Goal: Task Accomplishment & Management: Complete application form

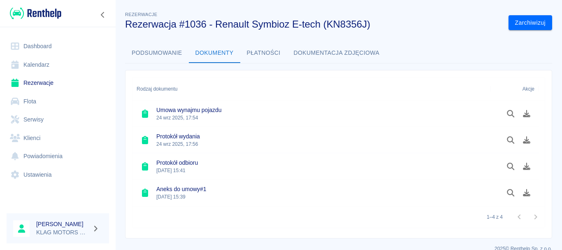
click at [78, 84] on link "Rezerwacje" at bounding box center [58, 83] width 102 height 19
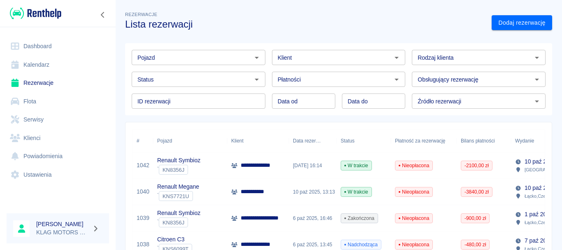
drag, startPoint x: 220, startPoint y: 221, endPoint x: 211, endPoint y: 224, distance: 9.9
click at [220, 221] on div "Renault Symbioz ` KN8356J" at bounding box center [190, 218] width 74 height 26
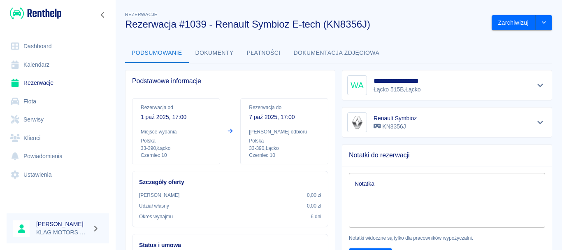
click at [50, 81] on link "Rezerwacje" at bounding box center [58, 83] width 102 height 19
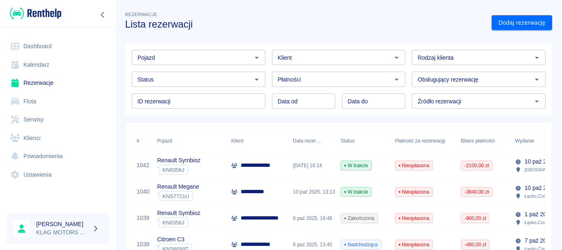
click at [223, 214] on div "Renault Symbioz ` KN8356J" at bounding box center [190, 218] width 74 height 26
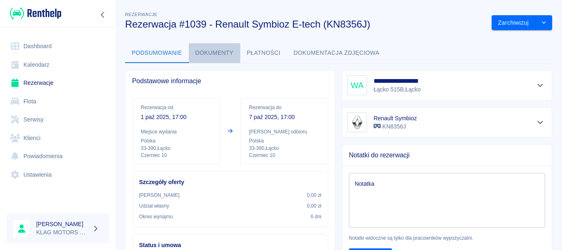
click at [216, 53] on button "Dokumenty" at bounding box center [214, 53] width 51 height 20
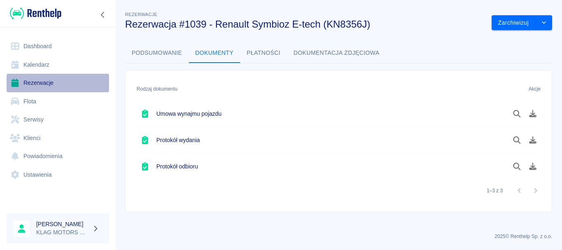
click at [58, 80] on link "Rezerwacje" at bounding box center [58, 83] width 102 height 19
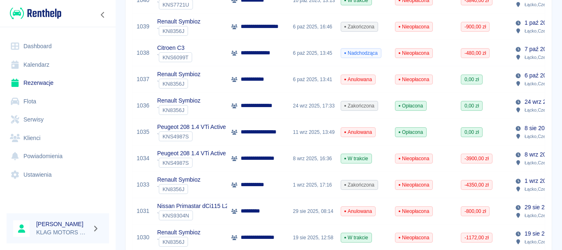
scroll to position [206, 0]
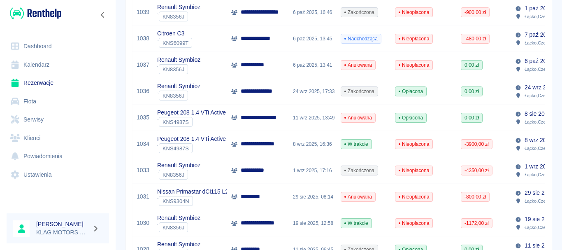
click at [219, 200] on div "` KNS9304N" at bounding box center [207, 201] width 100 height 10
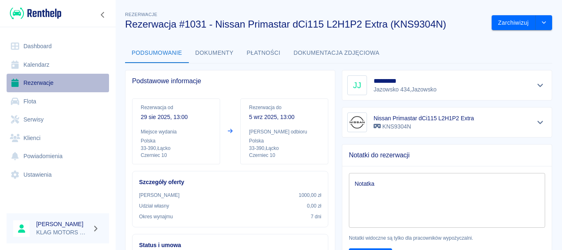
click at [43, 88] on link "Rezerwacje" at bounding box center [58, 83] width 102 height 19
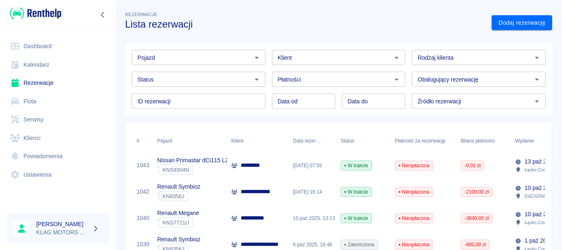
click at [529, 23] on link "Dodaj rezerwację" at bounding box center [522, 22] width 60 height 15
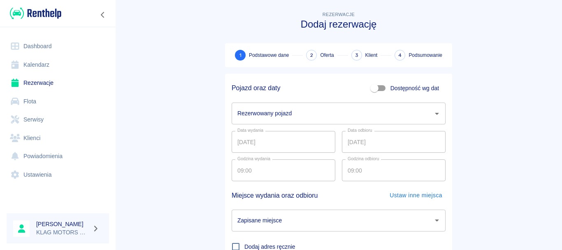
click at [293, 114] on input "Rezerwowany pojazd" at bounding box center [332, 113] width 194 height 14
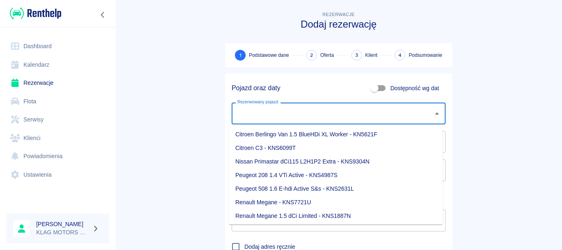
click at [272, 147] on li "Citroen C3 - KNS6099T" at bounding box center [336, 148] width 214 height 14
type input "Citroen C3 - KNS6099T"
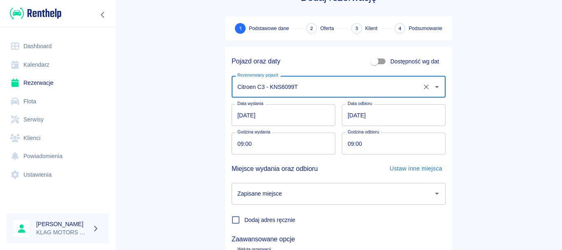
scroll to position [41, 0]
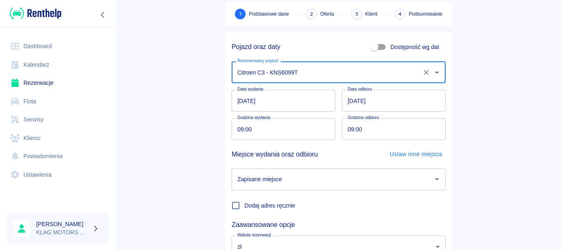
click at [351, 100] on input "14.10.2025" at bounding box center [394, 101] width 104 height 22
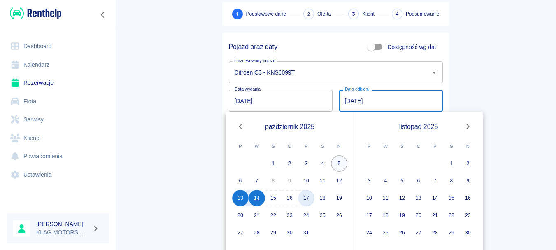
click at [302, 199] on button "17" at bounding box center [306, 198] width 16 height 16
type input "17.10.2025"
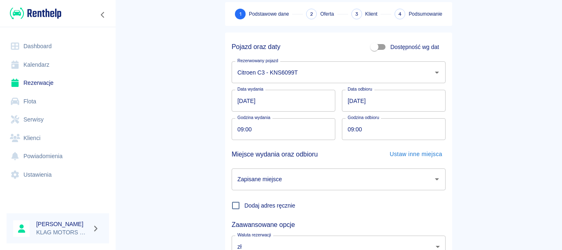
click at [349, 132] on input "09:00" at bounding box center [391, 129] width 98 height 22
type input "16:00"
click at [485, 132] on main "Rezerwacje Dodaj rezerwację 1 Podstawowe dane 2 Oferta 3 Klient 4 Podsumowanie …" at bounding box center [338, 130] width 447 height 323
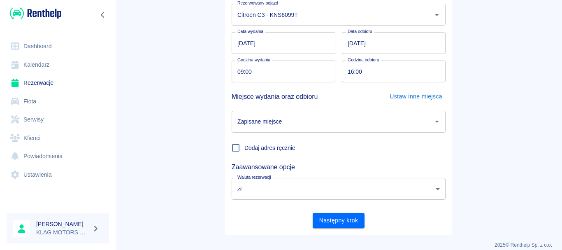
scroll to position [107, 0]
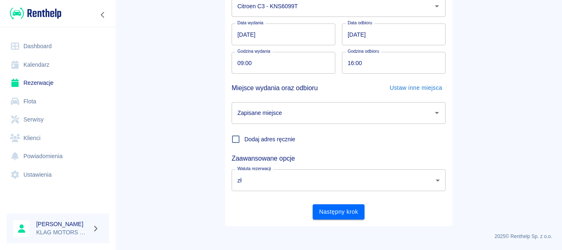
click at [353, 119] on input "Zapisane miejsce" at bounding box center [332, 113] width 194 height 14
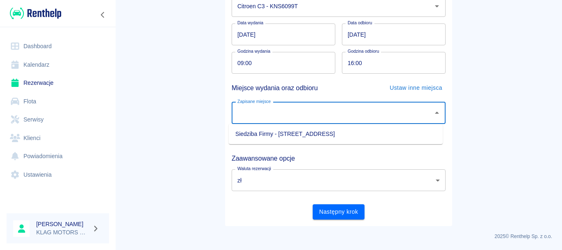
click at [264, 136] on li "Siedziba Firmy - Łącko, Czerniec 10" at bounding box center [336, 134] width 214 height 14
type input "Siedziba Firmy - Łącko, Czerniec 10"
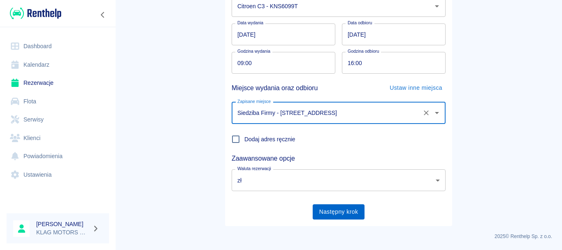
click at [325, 213] on button "Następny krok" at bounding box center [339, 211] width 52 height 15
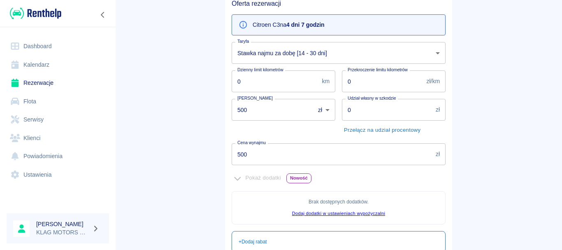
scroll to position [66, 0]
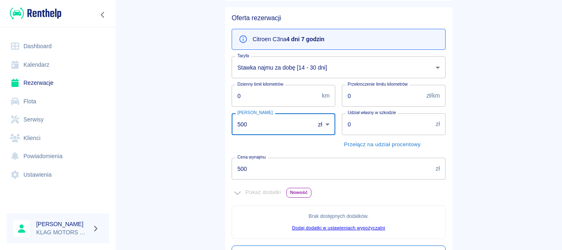
drag, startPoint x: 196, startPoint y: 129, endPoint x: 153, endPoint y: 127, distance: 43.3
click at [153, 127] on main "Rezerwacje Dodaj rezerwację Podstawowe dane 2 Oferta 3 Klient 4 Podsumowanie Of…" at bounding box center [338, 159] width 447 height 431
type input "0"
click at [489, 132] on main "Rezerwacje Dodaj rezerwację Podstawowe dane 2 Oferta 3 Klient 4 Podsumowanie Of…" at bounding box center [338, 159] width 447 height 431
click at [363, 67] on body "Używamy plików Cookies, by zapewnić Ci najlepsze możliwe doświadczenie. Aby dow…" at bounding box center [281, 125] width 562 height 250
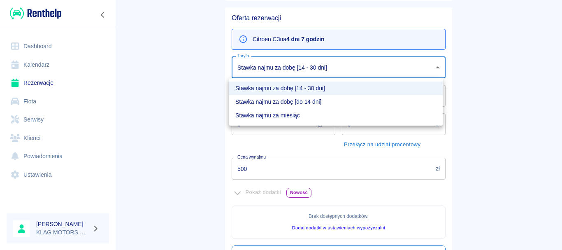
click at [272, 103] on li "Stawka najmu za dobę [do 14 dni]" at bounding box center [336, 102] width 214 height 14
type input "9c232039-3f21-440a-a92e-f41d35dc85a9"
type input "500"
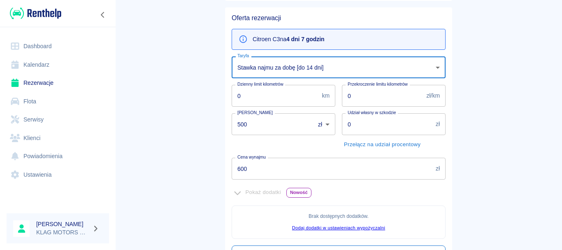
click at [187, 106] on main "Rezerwacje Dodaj rezerwację Podstawowe dane 2 Oferta 3 Klient 4 Podsumowanie Of…" at bounding box center [338, 159] width 447 height 431
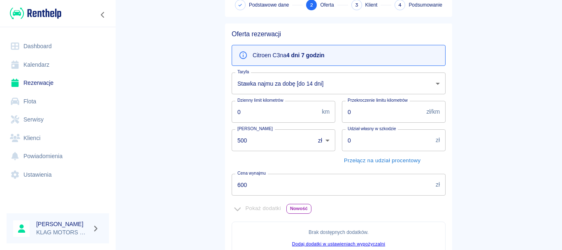
scroll to position [107, 0]
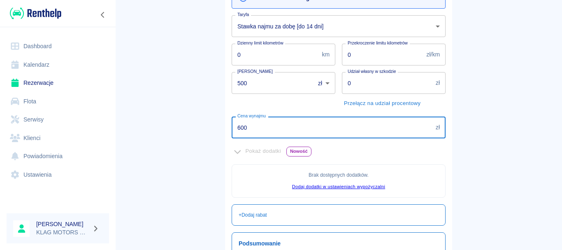
drag, startPoint x: 253, startPoint y: 133, endPoint x: 197, endPoint y: 126, distance: 56.9
click at [197, 126] on main "Rezerwacje Dodaj rezerwację Podstawowe dane 2 Oferta 3 Klient 4 Podsumowanie Of…" at bounding box center [338, 117] width 447 height 431
type input "0.01"
click at [194, 146] on main "Rezerwacje Dodaj rezerwację Podstawowe dane 2 Oferta 3 Klient 4 Podsumowanie Of…" at bounding box center [338, 117] width 447 height 431
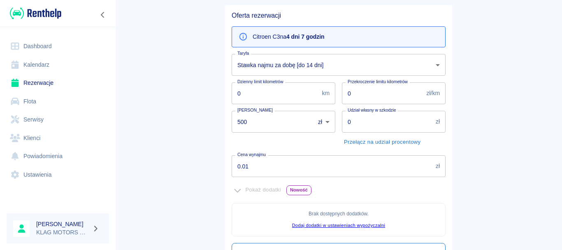
scroll to position [82, 0]
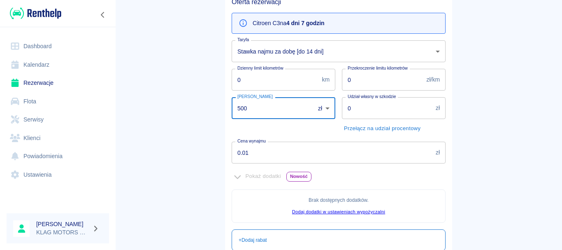
drag, startPoint x: 266, startPoint y: 113, endPoint x: 215, endPoint y: 107, distance: 51.8
click at [215, 107] on div "Rezerwacje Dodaj rezerwację Podstawowe dane 2 Oferta 3 Klient 4 Podsumowanie Of…" at bounding box center [338, 139] width 247 height 437
type input "0"
click at [196, 119] on main "Rezerwacje Dodaj rezerwację Podstawowe dane 2 Oferta 3 Klient 4 Podsumowanie Of…" at bounding box center [338, 143] width 447 height 431
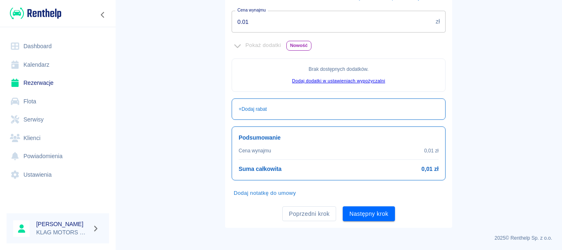
scroll to position [215, 0]
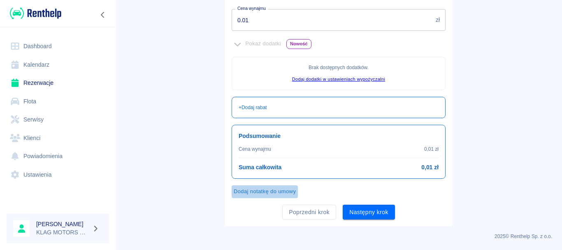
click at [258, 193] on button "Dodaj notatkę do umowy" at bounding box center [265, 191] width 66 height 13
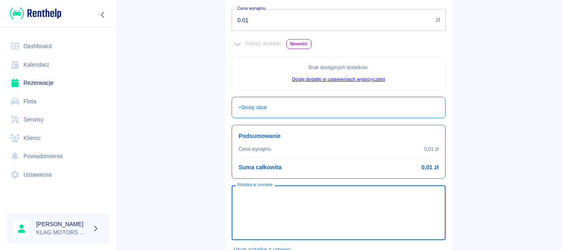
click at [258, 193] on textarea "Notatka w umowie" at bounding box center [338, 212] width 202 height 41
paste textarea "Wynajem bezpłatny dla użytkownika pojazdu. Rozliczenie w ramach ZL 380/2025."
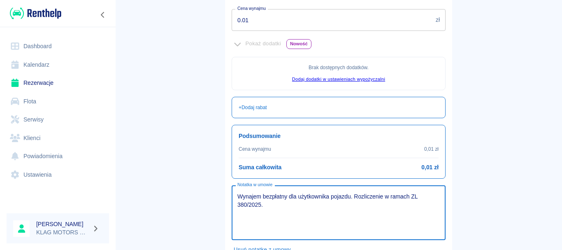
click at [211, 181] on main "Rezerwacje Dodaj rezerwację Podstawowe dane 2 Oferta 3 Klient 4 Podsumowanie Of…" at bounding box center [338, 39] width 447 height 489
drag, startPoint x: 239, startPoint y: 205, endPoint x: 269, endPoint y: 206, distance: 30.5
click at [239, 205] on textarea "Wynajem bezpłatny dla użytkownika pojazdu. Rozliczenie w ramach ZL 380/2025." at bounding box center [338, 212] width 202 height 41
type textarea "Wynajem bezpłatny dla użytkownika pojazdu. Rozliczenie w ramach ZL 378/2025."
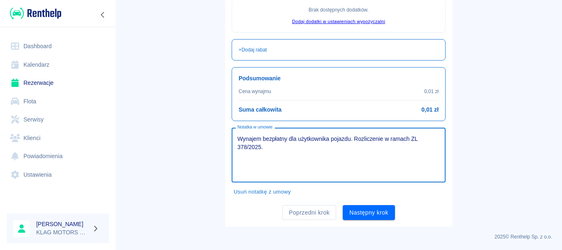
scroll to position [273, 0]
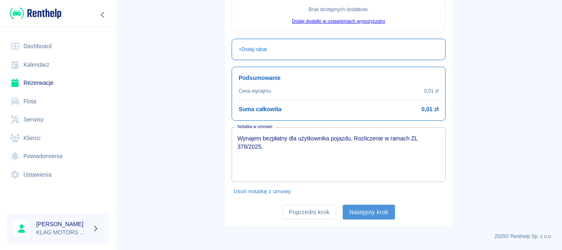
click at [380, 210] on button "Następny krok" at bounding box center [369, 212] width 52 height 15
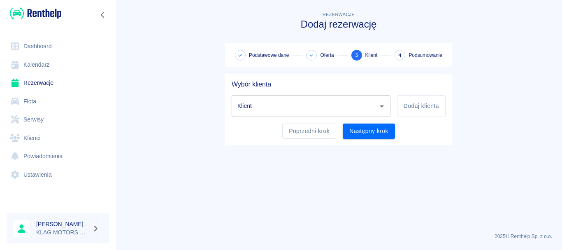
click at [380, 100] on div "Klient" at bounding box center [311, 106] width 159 height 22
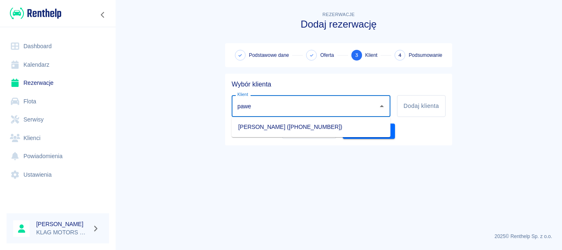
click at [348, 133] on li "Paweł Klag (+48882150005)" at bounding box center [311, 127] width 159 height 14
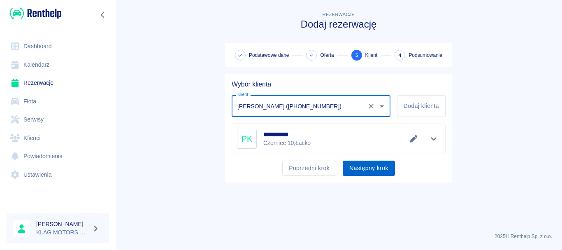
type input "Paweł Klag (+48882150005)"
click at [369, 163] on button "Następny krok" at bounding box center [369, 167] width 52 height 15
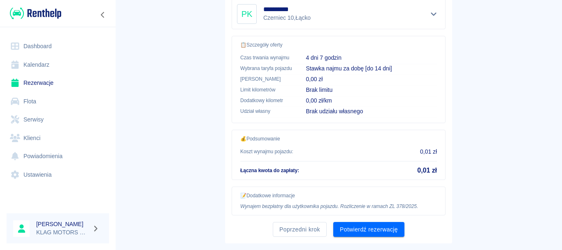
scroll to position [223, 0]
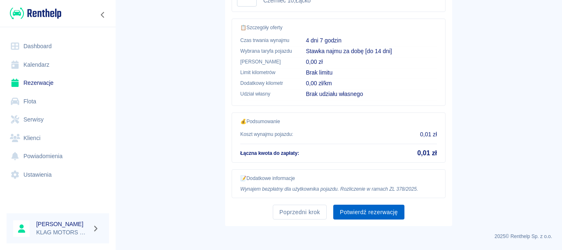
click at [342, 211] on button "Potwierdź rezerwację" at bounding box center [368, 212] width 71 height 15
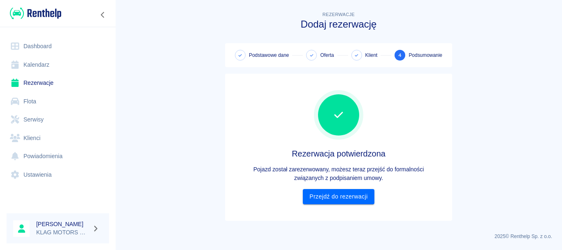
scroll to position [0, 0]
click at [351, 196] on link "Przejdź do rezerwacji" at bounding box center [338, 196] width 71 height 15
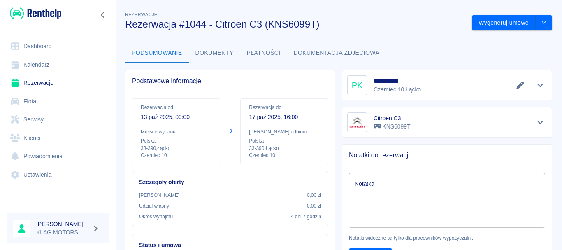
click at [342, 114] on div "Citroen C3 KNS6099T" at bounding box center [447, 122] width 210 height 30
click at [536, 84] on icon "Pokaż szczegóły" at bounding box center [540, 84] width 9 height 7
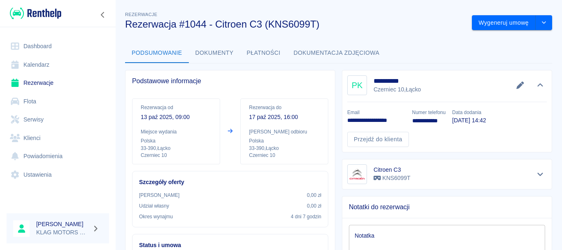
click at [33, 135] on link "Klienci" at bounding box center [58, 138] width 102 height 19
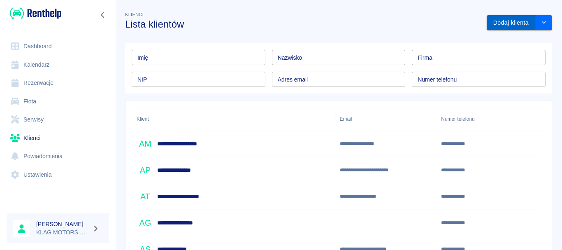
click at [504, 26] on button "Dodaj klienta" at bounding box center [511, 22] width 49 height 15
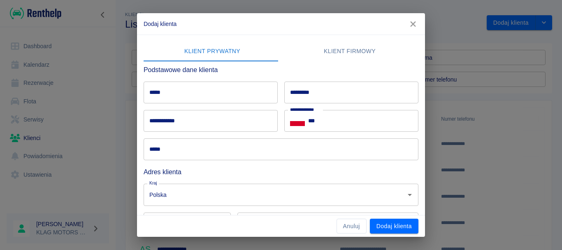
click at [225, 96] on input "*****" at bounding box center [211, 92] width 134 height 22
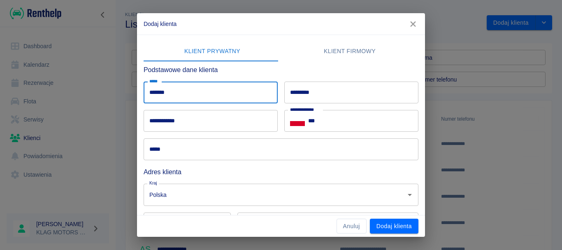
type input "*******"
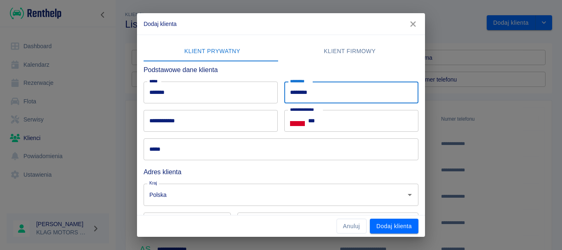
type input "********"
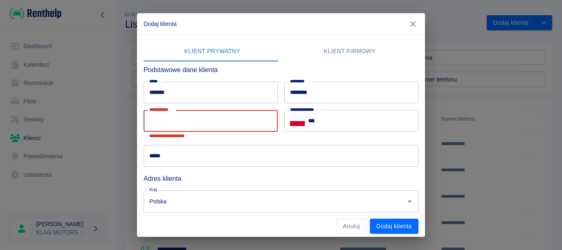
click at [179, 121] on input "**********" at bounding box center [211, 121] width 134 height 22
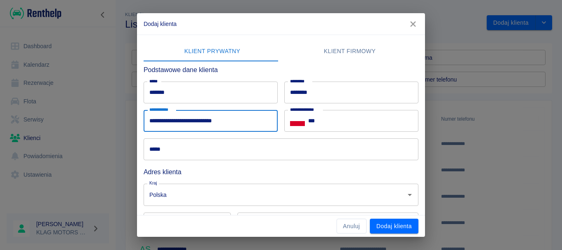
type input "**********"
click at [186, 149] on input "*****" at bounding box center [281, 149] width 275 height 22
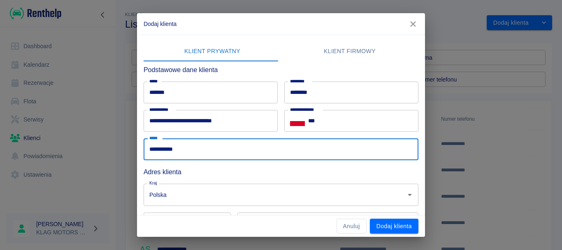
type input "**********"
click at [351, 115] on input "***" at bounding box center [363, 121] width 110 height 22
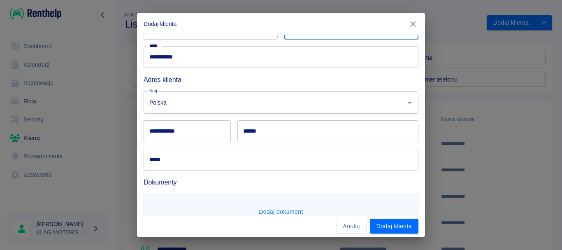
scroll to position [121, 0]
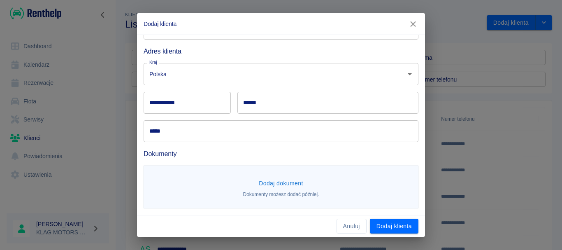
type input "**********"
click at [274, 181] on button "Dodaj dokument" at bounding box center [281, 183] width 51 height 15
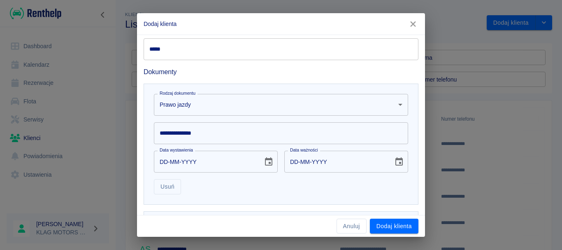
scroll to position [203, 0]
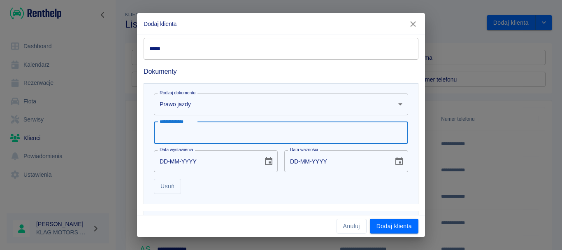
click at [196, 132] on input "**********" at bounding box center [281, 133] width 254 height 22
type input "**********"
click at [164, 161] on input "DD-MM-YYYY" at bounding box center [205, 161] width 103 height 22
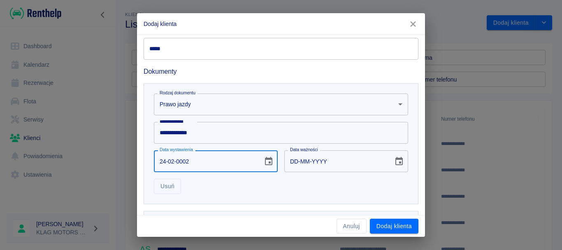
type input "24-02-0020"
type input "24-02-0030"
type input "24-02-0202"
type input "24-02-0212"
type input "24-02-2022"
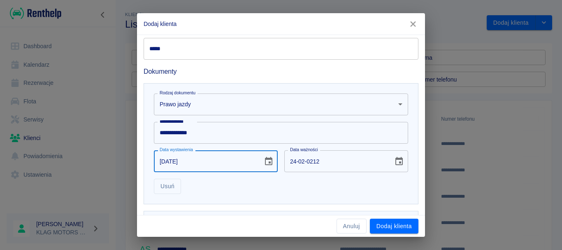
type input "24-02-2032"
type input "24-02-2022"
click at [327, 162] on input "24-02-2032" at bounding box center [335, 161] width 103 height 22
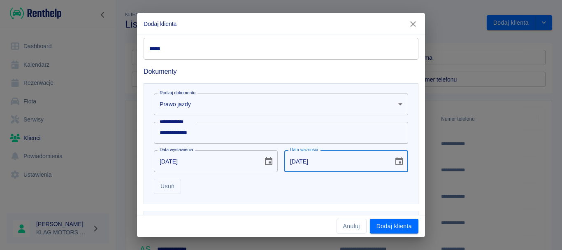
click at [314, 159] on input "24-02-2032" at bounding box center [335, 161] width 103 height 22
type input "24-02-2037"
click at [293, 205] on div "Dodaj dokument" at bounding box center [277, 225] width 281 height 42
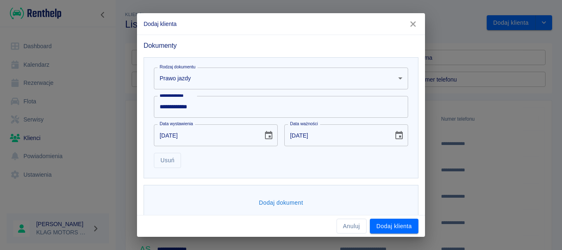
scroll to position [241, 0]
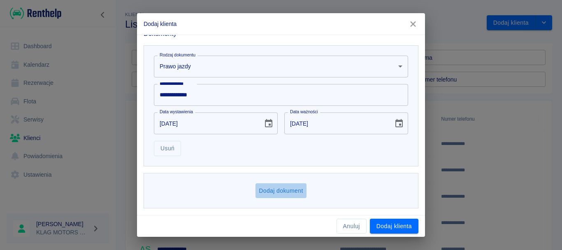
click at [264, 188] on button "Dodaj dokument" at bounding box center [281, 190] width 51 height 15
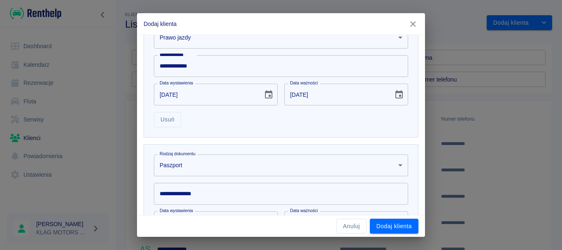
scroll to position [282, 0]
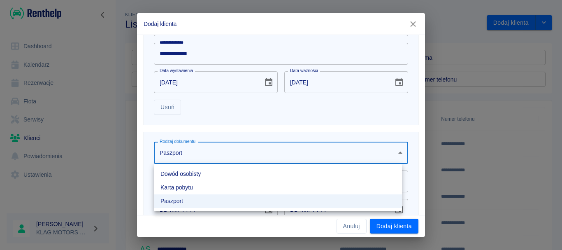
click at [206, 154] on body "**********" at bounding box center [281, 125] width 562 height 250
click at [205, 176] on li "Dowód osobisty" at bounding box center [278, 174] width 248 height 14
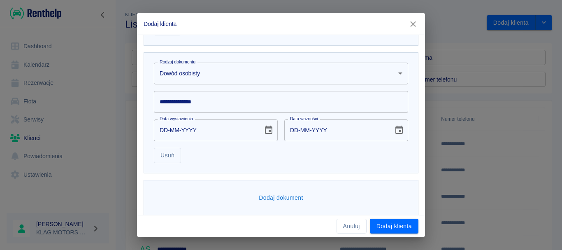
scroll to position [364, 0]
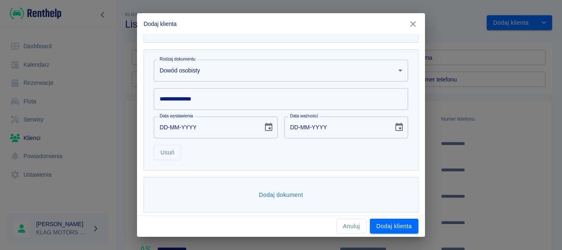
click at [172, 97] on div "**********" at bounding box center [281, 99] width 254 height 22
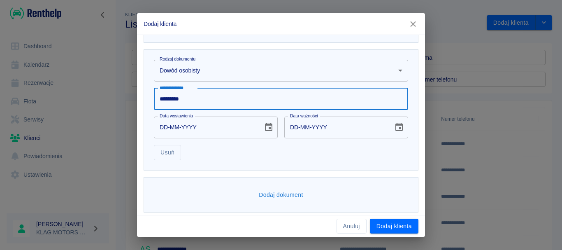
type input "*********"
click at [164, 126] on input "DD-MM-YYYY" at bounding box center [205, 127] width 103 height 22
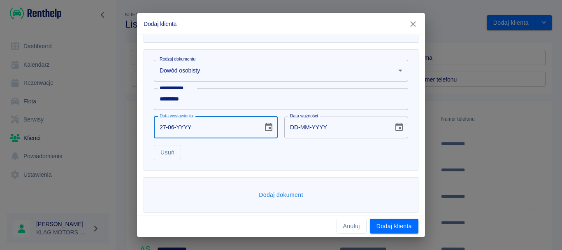
type input "27-06-0002"
type input "27-06-0012"
type input "27-06-0020"
type input "27-06-0030"
type input "27-06-0201"
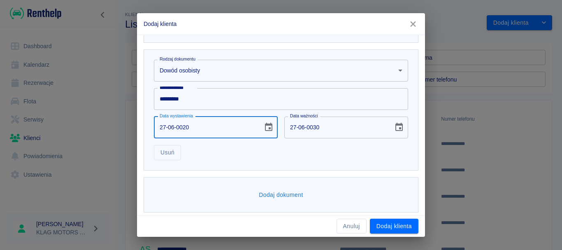
type input "27-06-0211"
type input "27-06-2016"
type input "27-06-2026"
type input "27-06-2016"
click at [294, 179] on div "Dodaj dokument" at bounding box center [281, 195] width 275 height 36
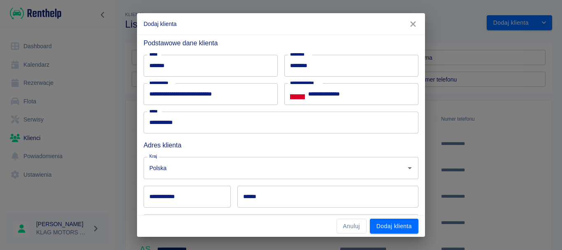
scroll to position [41, 0]
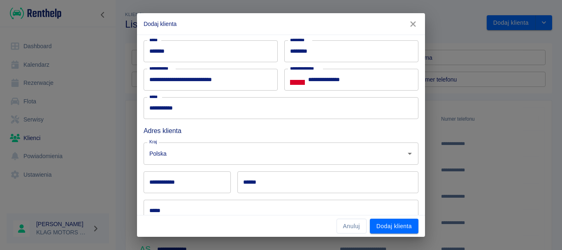
click at [233, 141] on div "Kraj Polska Kraj" at bounding box center [277, 150] width 281 height 28
click at [265, 137] on div "Kraj Polska Kraj" at bounding box center [277, 150] width 281 height 28
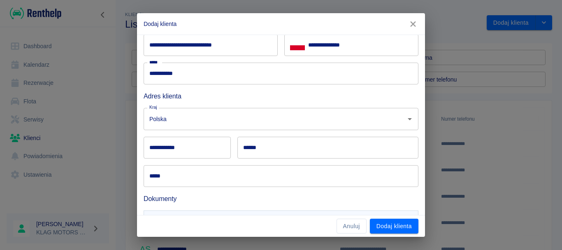
scroll to position [82, 0]
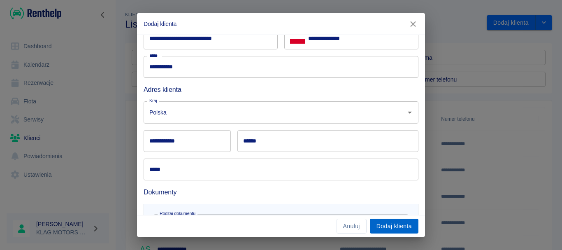
click at [405, 225] on button "Dodaj klienta" at bounding box center [394, 225] width 49 height 15
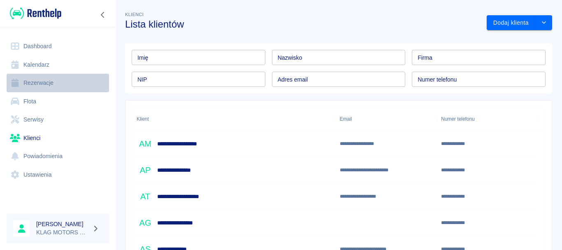
click at [65, 81] on link "Rezerwacje" at bounding box center [58, 83] width 102 height 19
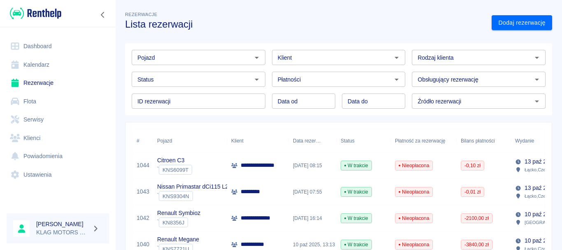
click at [214, 170] on div "Citroen C3 ` KNS6099T" at bounding box center [190, 165] width 74 height 26
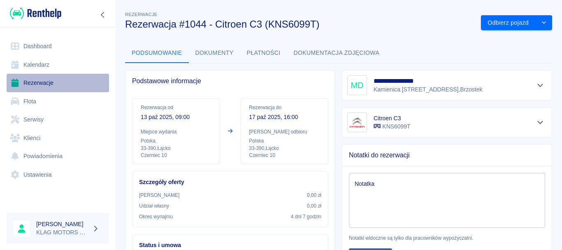
click at [71, 90] on link "Rezerwacje" at bounding box center [58, 83] width 102 height 19
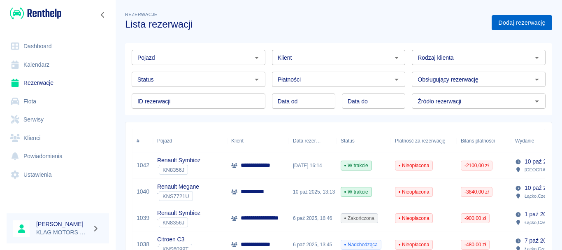
click at [507, 19] on link "Dodaj rezerwację" at bounding box center [522, 22] width 60 height 15
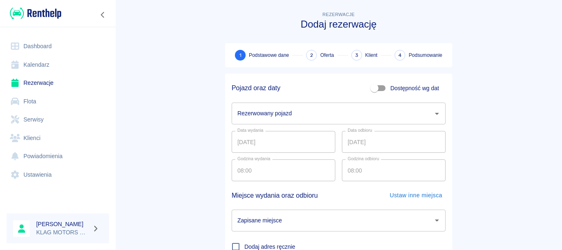
click at [260, 117] on div "Rezerwowany pojazd Rezerwowany pojazd" at bounding box center [339, 113] width 214 height 22
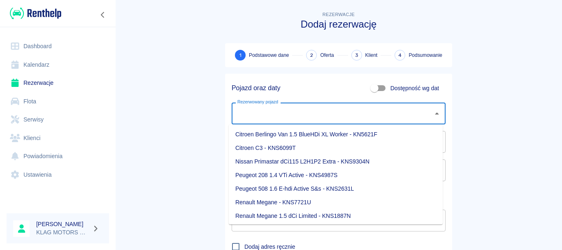
click at [282, 160] on li "Nissan Primastar dCi115 L2H1P2 Extra - KNS9304N" at bounding box center [336, 162] width 214 height 14
type input "Nissan Primastar dCi115 L2H1P2 Extra - KNS9304N"
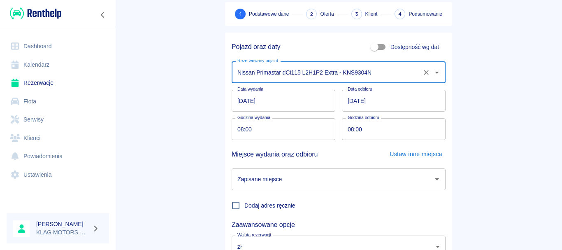
scroll to position [82, 0]
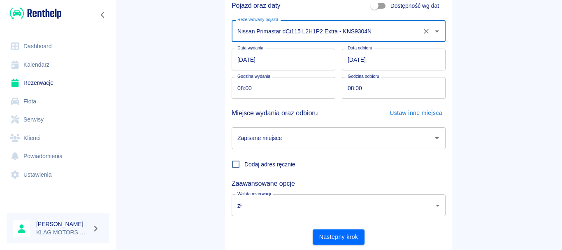
click at [263, 137] on div "Zapisane miejsce Zapisane miejsce" at bounding box center [339, 138] width 214 height 22
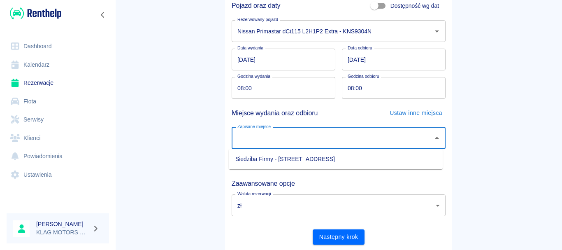
click at [265, 158] on li "Siedziba Firmy - Łącko, Czerniec 10" at bounding box center [336, 159] width 214 height 14
type input "Siedziba Firmy - Łącko, Czerniec 10"
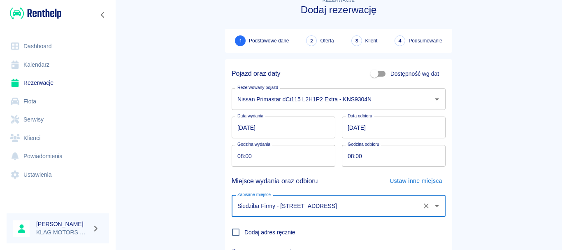
scroll to position [0, 0]
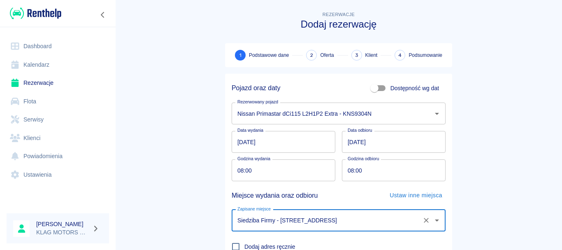
click at [239, 171] on input "08:00" at bounding box center [281, 170] width 98 height 22
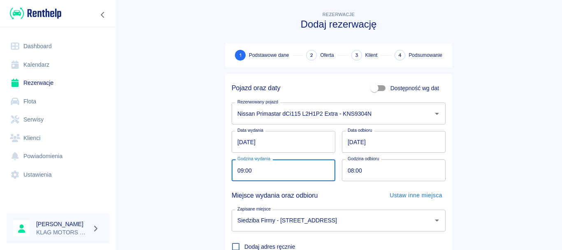
type input "09:00"
click at [184, 170] on main "Rezerwacje Dodaj rezerwację 1 Podstawowe dane 2 Oferta 3 Klient 4 Podsumowanie …" at bounding box center [338, 171] width 447 height 323
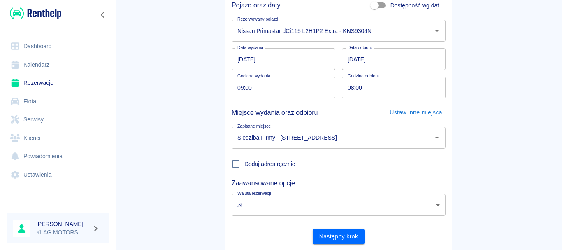
scroll to position [107, 0]
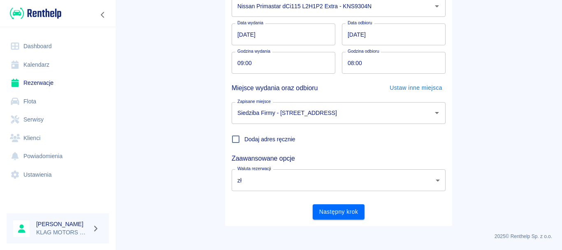
click at [347, 32] on input "14.10.2025" at bounding box center [394, 34] width 104 height 22
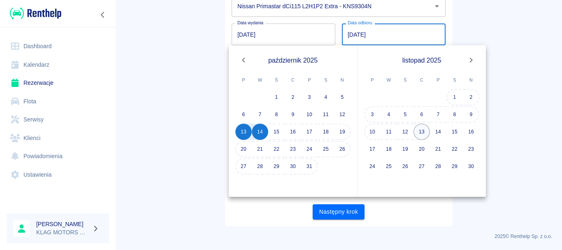
click at [421, 132] on button "13" at bounding box center [422, 131] width 16 height 16
type input "13.11.2025"
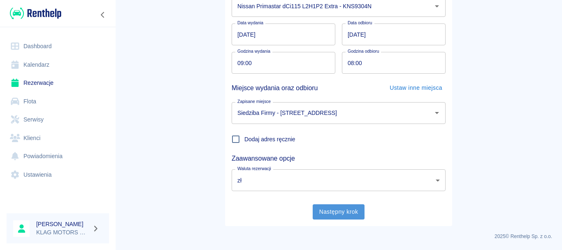
click at [340, 210] on button "Następny krok" at bounding box center [339, 211] width 52 height 15
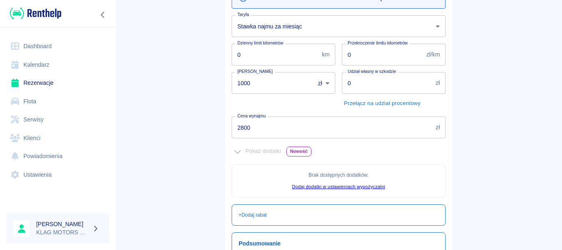
click at [256, 129] on input "2800" at bounding box center [332, 127] width 201 height 22
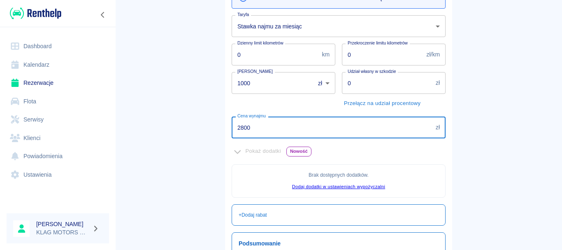
click at [256, 129] on input "2800" at bounding box center [332, 127] width 201 height 22
type input "2"
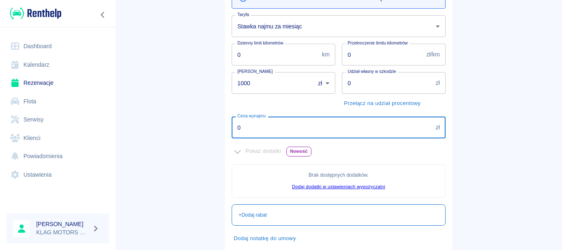
type input "0"
click at [197, 171] on main "Rezerwacje Dodaj rezerwację Podstawowe dane 2 Oferta 3 Klient 4 Podsumowanie Of…" at bounding box center [338, 87] width 447 height 370
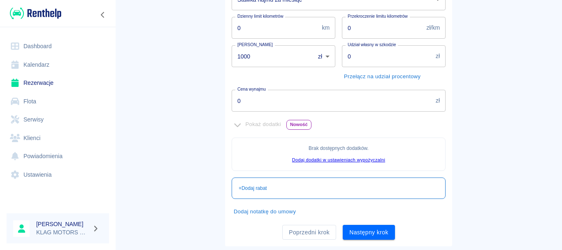
scroll to position [149, 0]
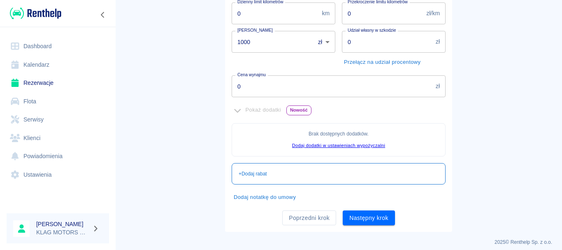
click at [254, 197] on button "Dodaj notatkę do umowy" at bounding box center [265, 197] width 66 height 13
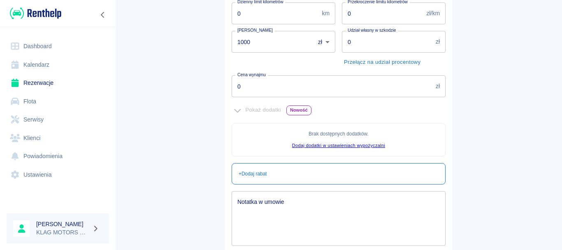
click at [253, 197] on div "x Notatka w umowie" at bounding box center [339, 218] width 214 height 55
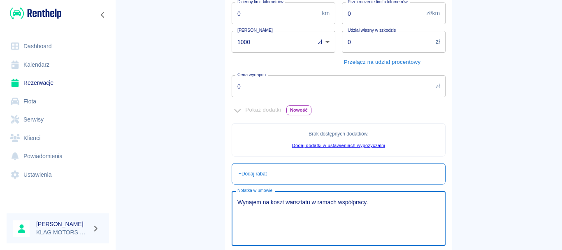
type textarea "Wynajem na koszt warsztatu w ramach współpracy."
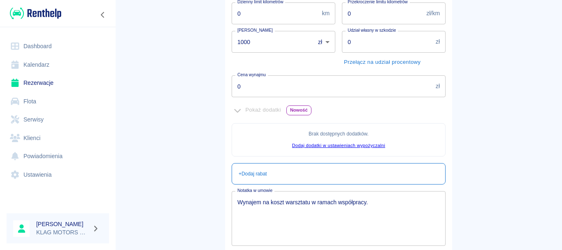
click at [518, 151] on main "Rezerwacje Dodaj rezerwację Podstawowe dane 2 Oferta 3 Klient 4 Podsumowanie Of…" at bounding box center [338, 75] width 447 height 428
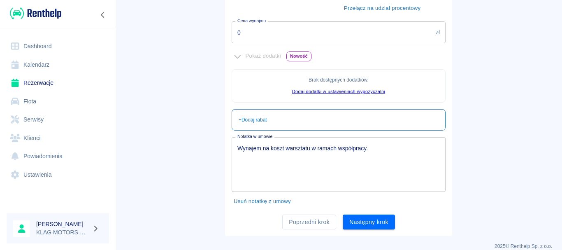
scroll to position [212, 0]
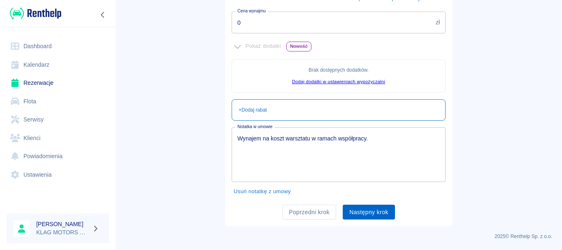
click at [381, 216] on button "Następny krok" at bounding box center [369, 212] width 52 height 15
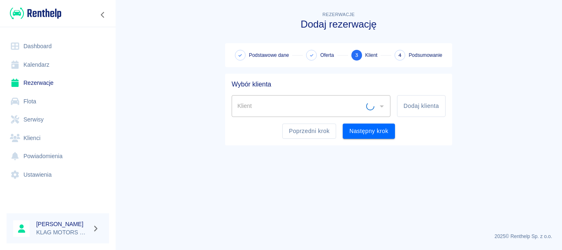
scroll to position [0, 0]
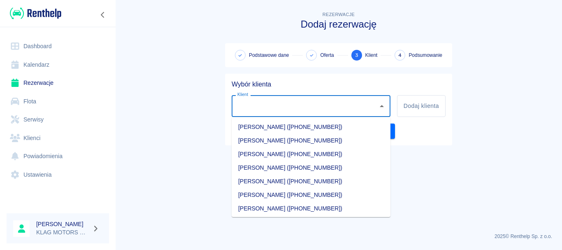
click at [342, 112] on input "Klient" at bounding box center [304, 106] width 139 height 14
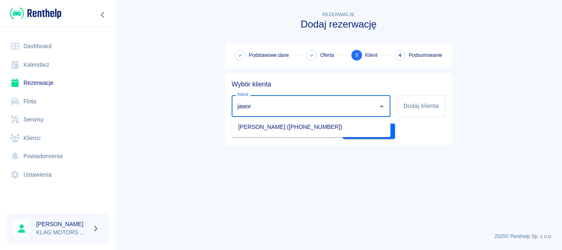
click at [268, 128] on li "Jan Jawor (+48505292781)" at bounding box center [311, 127] width 159 height 14
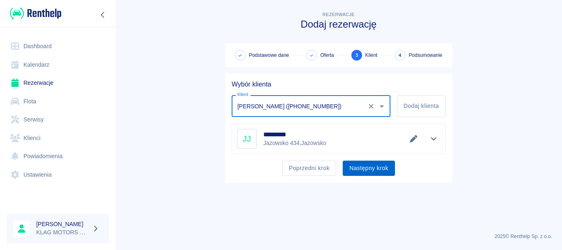
type input "Jan Jawor (+48505292781)"
click at [365, 171] on button "Następny krok" at bounding box center [369, 167] width 52 height 15
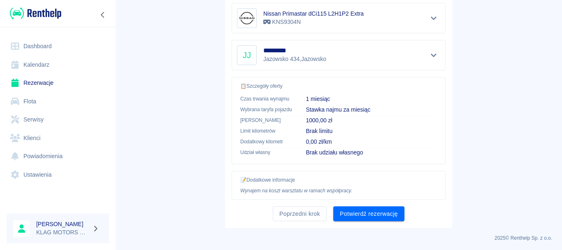
scroll to position [166, 0]
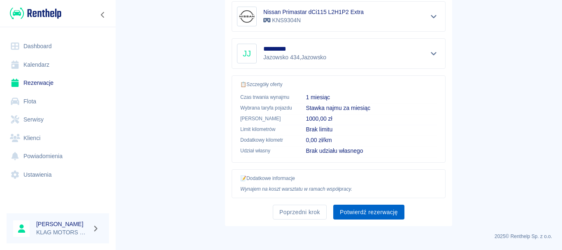
click at [364, 215] on button "Potwierdź rezerwację" at bounding box center [368, 212] width 71 height 15
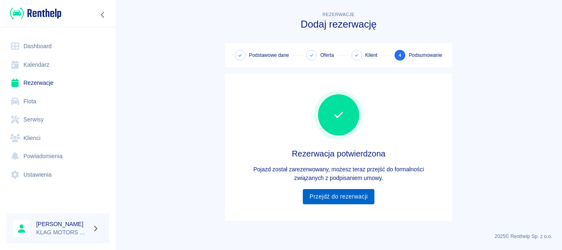
click at [354, 200] on link "Przejdź do rezerwacji" at bounding box center [338, 196] width 71 height 15
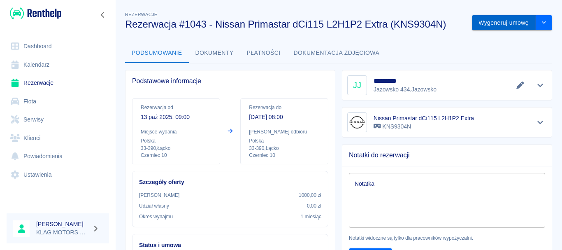
click at [496, 29] on button "Wygeneruj umowę" at bounding box center [504, 22] width 64 height 15
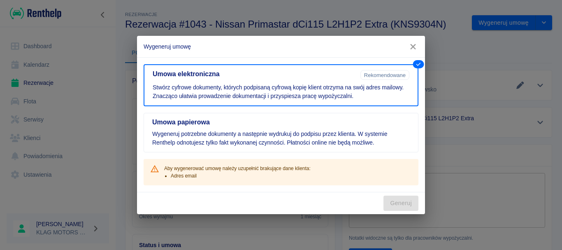
click at [416, 47] on icon "button" at bounding box center [413, 46] width 11 height 9
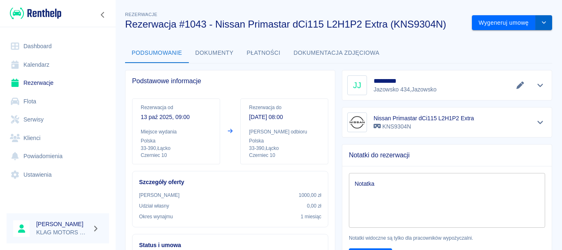
click at [542, 25] on button "drop-down" at bounding box center [544, 22] width 16 height 15
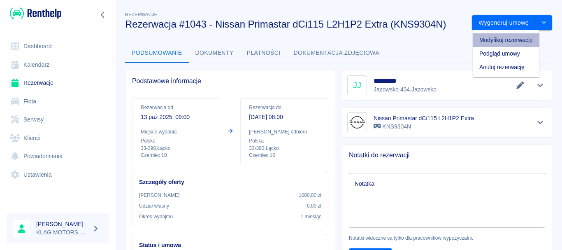
click at [508, 42] on li "Modyfikuj rezerwację" at bounding box center [506, 40] width 67 height 14
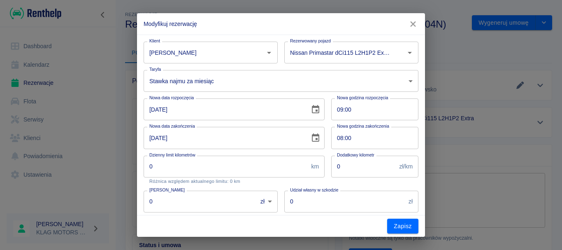
type input "1000"
type input "2800"
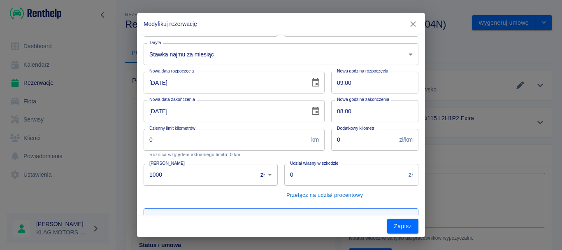
scroll to position [41, 0]
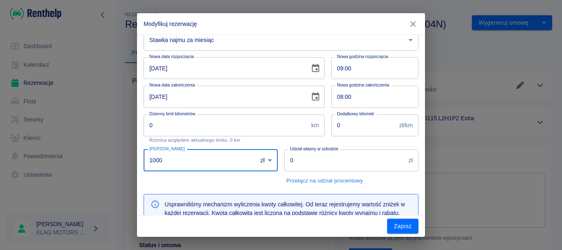
click at [222, 162] on input "1000" at bounding box center [198, 160] width 108 height 22
type input "1"
type input "0"
click at [216, 182] on div "Kaucja 0 zł PLN ​ Kaucja" at bounding box center [207, 165] width 141 height 44
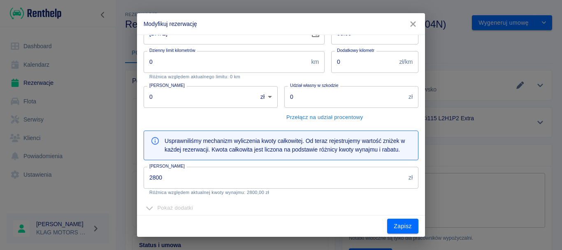
scroll to position [165, 0]
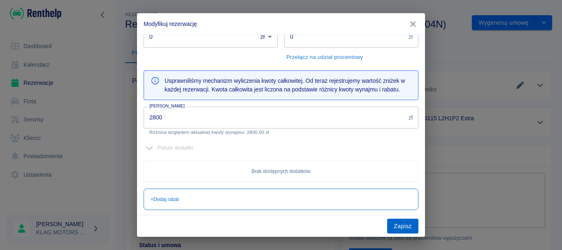
click at [393, 221] on button "Zapisz" at bounding box center [402, 225] width 31 height 15
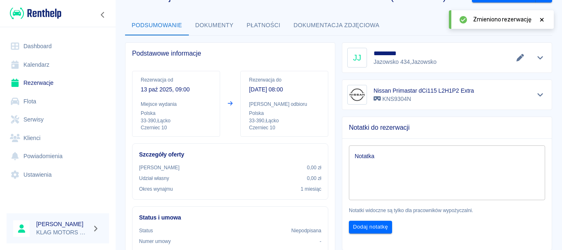
scroll to position [41, 0]
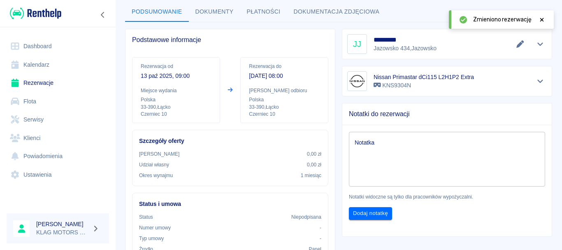
click at [542, 19] on icon at bounding box center [541, 20] width 7 height 6
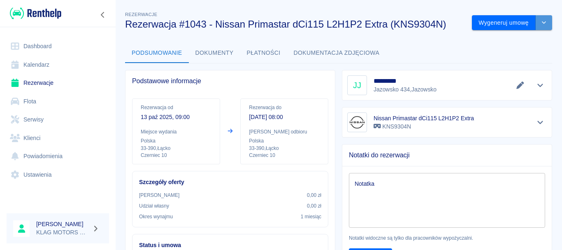
click at [536, 21] on button "drop-down" at bounding box center [544, 22] width 16 height 15
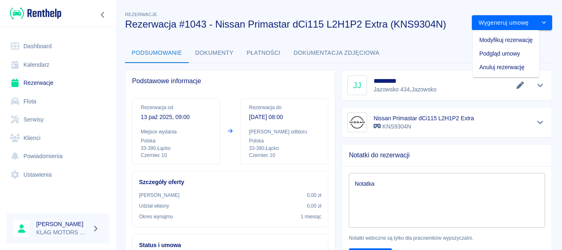
click at [502, 40] on li "Modyfikuj rezerwację" at bounding box center [506, 40] width 67 height 14
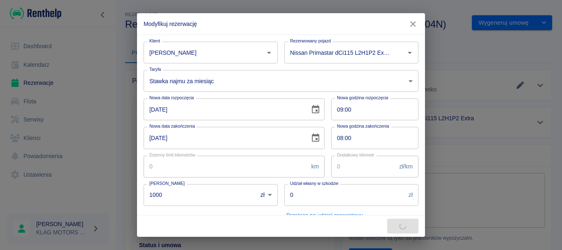
type input "0"
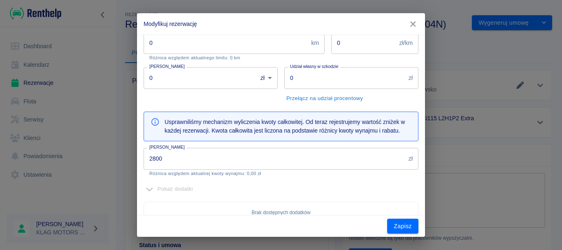
scroll to position [165, 0]
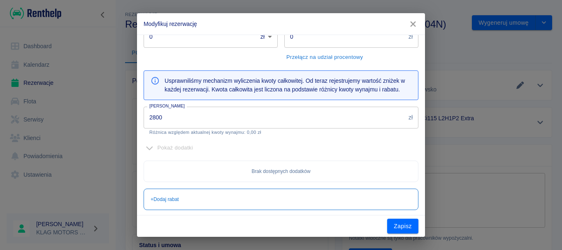
click at [249, 120] on input "2800" at bounding box center [275, 118] width 262 height 22
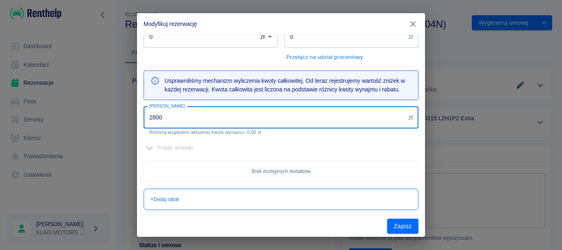
click at [249, 120] on input "2800" at bounding box center [275, 118] width 262 height 22
type input "0"
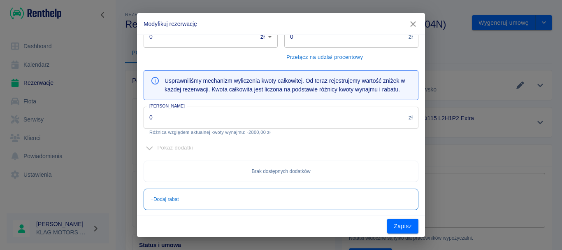
click at [211, 156] on div "Pokaż dodatki Brak dostępnych dodatków" at bounding box center [277, 158] width 281 height 47
click at [414, 228] on button "Zapisz" at bounding box center [402, 225] width 31 height 15
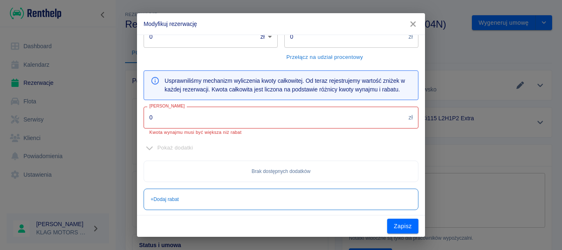
click at [215, 116] on input "0" at bounding box center [275, 118] width 262 height 22
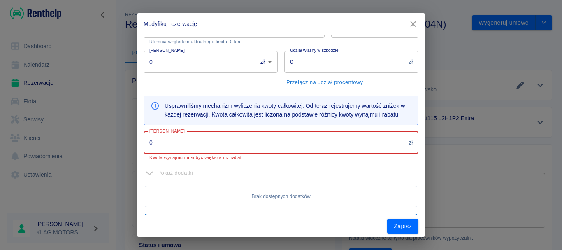
scroll to position [125, 0]
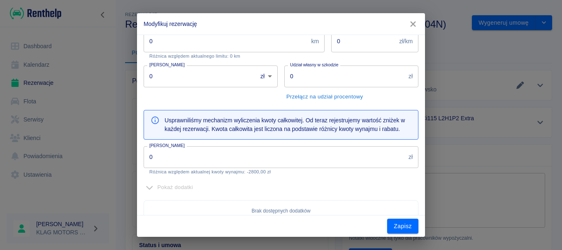
click at [270, 159] on input "0" at bounding box center [275, 157] width 262 height 22
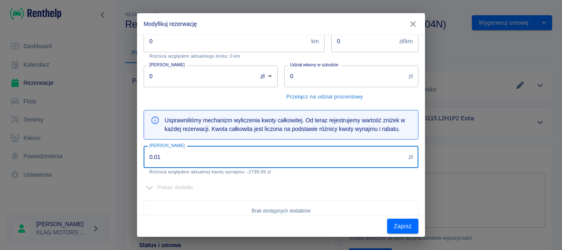
type input "0.01"
click at [304, 183] on div "Pokaż dodatki" at bounding box center [281, 187] width 275 height 13
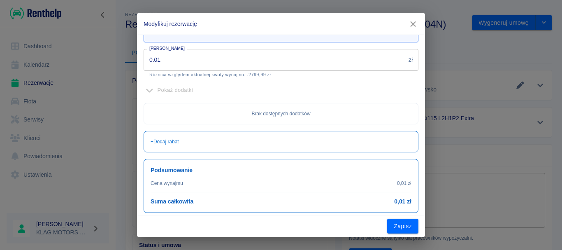
scroll to position [227, 0]
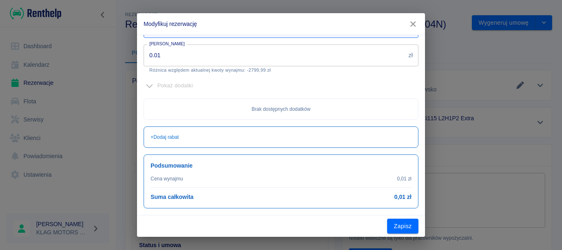
click at [395, 222] on button "Zapisz" at bounding box center [402, 225] width 31 height 15
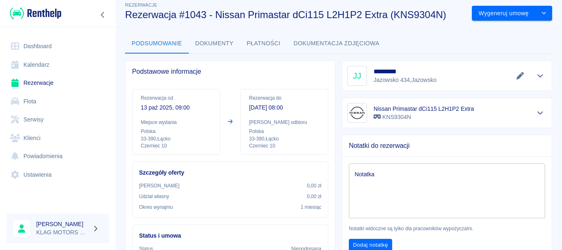
scroll to position [0, 0]
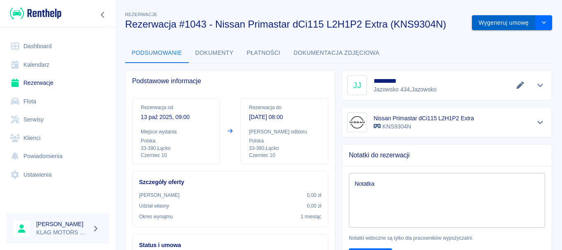
click at [516, 18] on button "Wygeneruj umowę" at bounding box center [504, 22] width 64 height 15
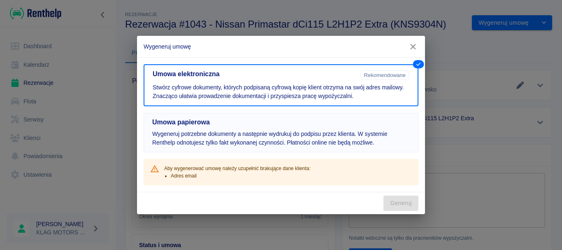
click at [341, 133] on p "Wygeneruj potrzebne dokumenty a następnie wydrukuj do podpisu przez klienta. W …" at bounding box center [281, 138] width 258 height 17
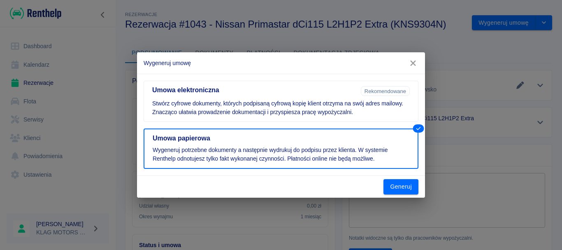
click at [413, 69] on button "button" at bounding box center [412, 63] width 17 height 15
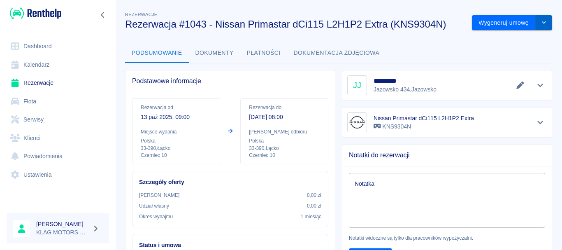
click at [541, 26] on button "drop-down" at bounding box center [544, 22] width 16 height 15
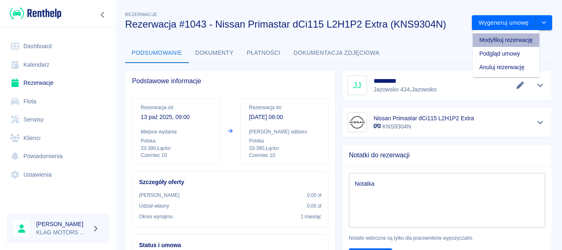
click at [504, 41] on li "Modyfikuj rezerwację" at bounding box center [506, 40] width 67 height 14
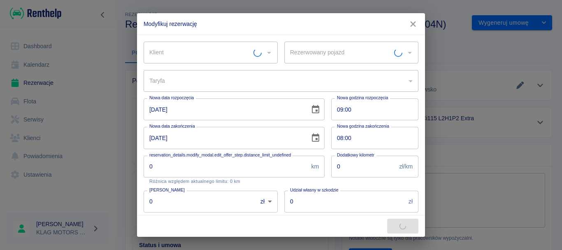
type input "Nissan Primastar dCi115 L2H1P2 Extra - KNS9304N"
type input "Jan Jawor"
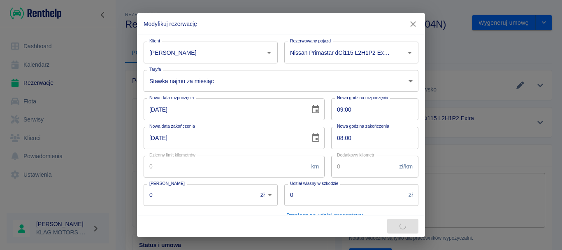
type input "2800"
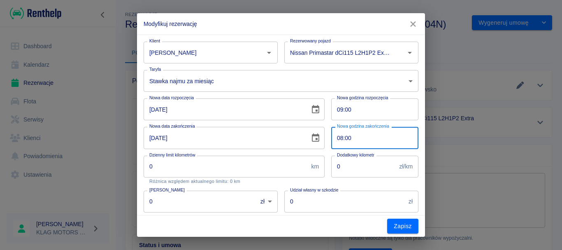
click at [333, 138] on input "08:00" at bounding box center [371, 138] width 81 height 22
type input "17:00"
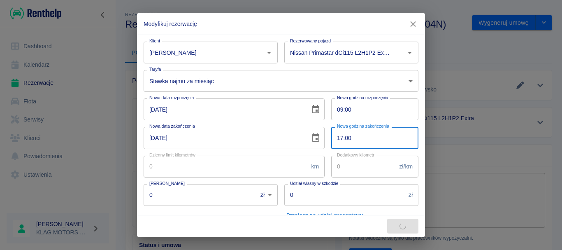
type input "5600"
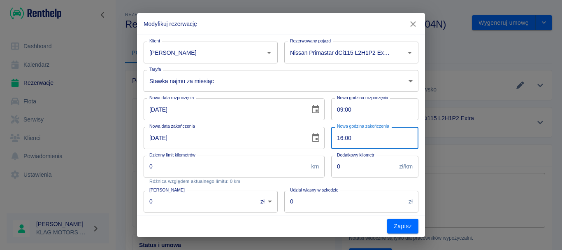
type input "16:00"
click at [325, 151] on div "Dodatkowy kilometr 0 zł/km Dodatkowy kilometr" at bounding box center [372, 166] width 94 height 35
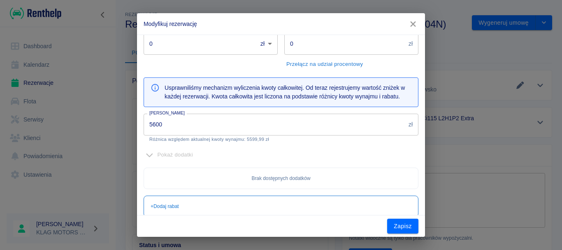
scroll to position [206, 0]
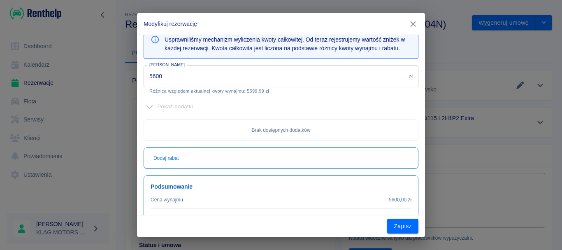
click at [228, 79] on input "5600" at bounding box center [275, 76] width 262 height 22
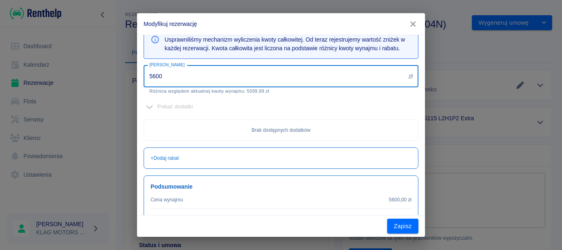
click at [228, 79] on input "5600" at bounding box center [275, 76] width 262 height 22
type input "0.01"
click at [277, 104] on div "Pokaż dodatki" at bounding box center [281, 106] width 275 height 13
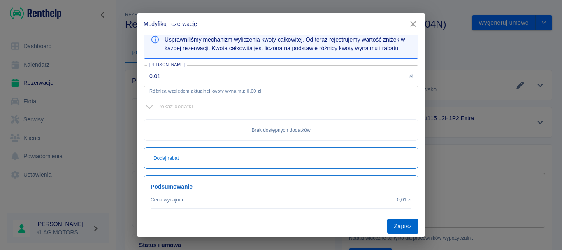
click at [396, 227] on button "Zapisz" at bounding box center [402, 225] width 31 height 15
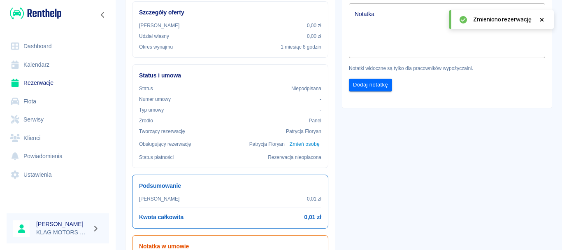
scroll to position [0, 0]
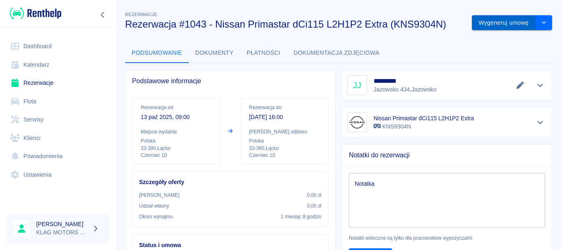
click at [504, 23] on button "Wygeneruj umowę" at bounding box center [504, 22] width 64 height 15
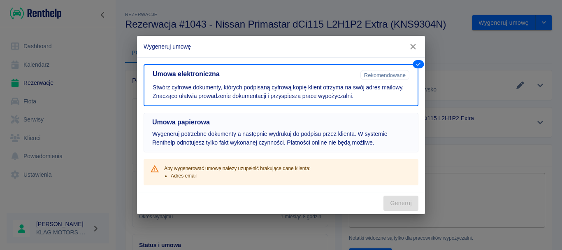
click at [374, 151] on button "Umowa papierowa Wygeneruj potrzebne dokumenty a następnie wydrukuj do podpisu p…" at bounding box center [281, 133] width 275 height 40
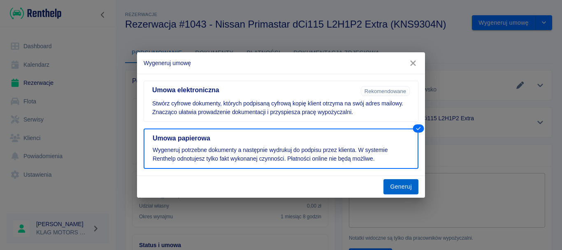
click at [397, 180] on button "Generuj" at bounding box center [400, 186] width 35 height 15
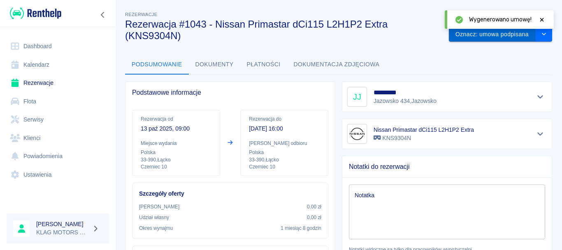
click at [488, 35] on button "Oznacz: umowa podpisana" at bounding box center [492, 34] width 87 height 15
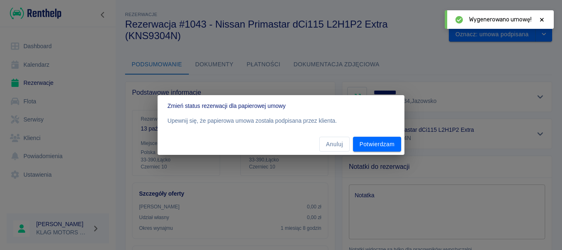
click at [339, 84] on div "Zmień status rezerwacji dla papierowej umowy Upewnij się, że papierowa umowa zo…" at bounding box center [281, 125] width 562 height 250
click at [327, 140] on button "Anuluj" at bounding box center [334, 144] width 30 height 15
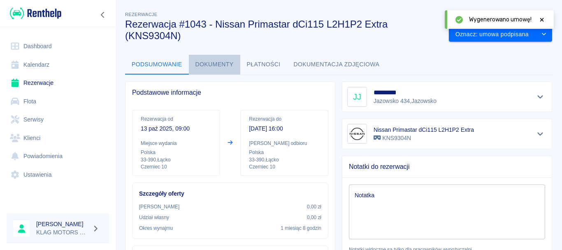
click at [225, 67] on button "Dokumenty" at bounding box center [214, 65] width 51 height 20
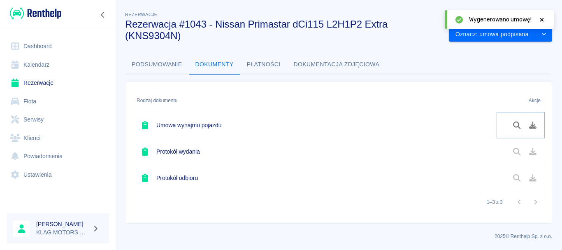
click at [517, 123] on icon "Podgląd dokumentu" at bounding box center [516, 124] width 9 height 7
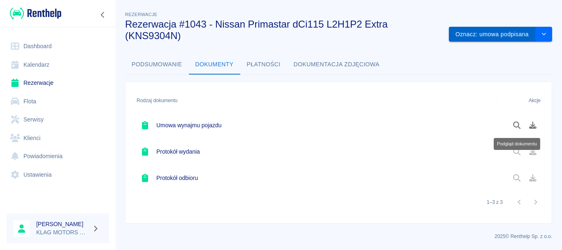
click at [511, 37] on button "Oznacz: umowa podpisana" at bounding box center [492, 34] width 87 height 15
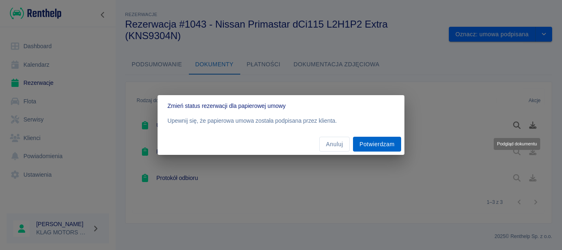
click at [379, 139] on button "Potwierdzam" at bounding box center [377, 144] width 48 height 15
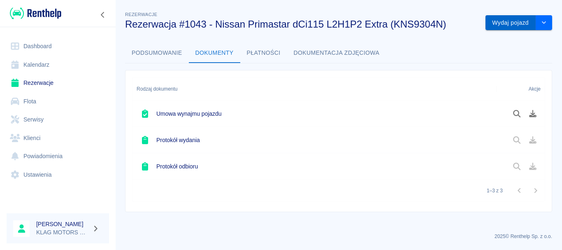
click at [505, 26] on button "Wydaj pojazd" at bounding box center [511, 22] width 50 height 15
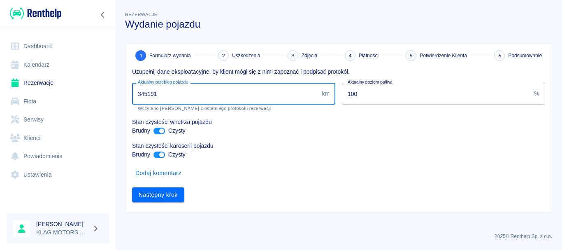
click at [186, 93] on input "345191" at bounding box center [225, 94] width 186 height 22
type input "345197"
click at [343, 189] on div "Następny krok" at bounding box center [335, 192] width 420 height 22
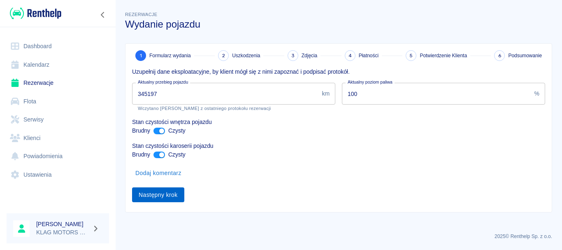
click at [167, 201] on button "Następny krok" at bounding box center [158, 194] width 52 height 15
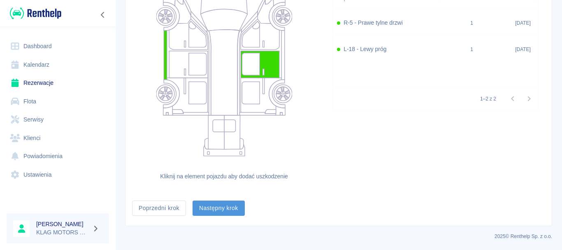
click at [209, 210] on button "Następny krok" at bounding box center [219, 207] width 52 height 15
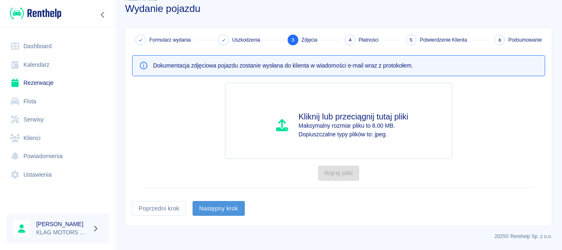
click at [231, 205] on button "Następny krok" at bounding box center [219, 208] width 52 height 15
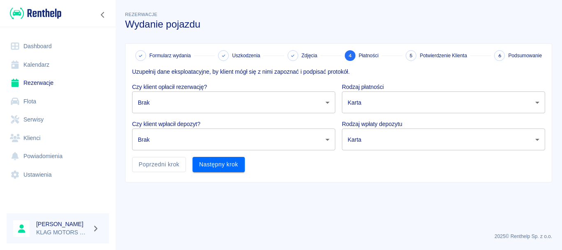
click at [235, 167] on button "Następny krok" at bounding box center [219, 164] width 52 height 15
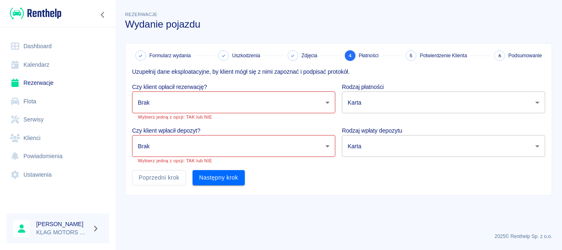
click at [188, 106] on body "Używamy plików Cookies, by zapewnić Ci najlepsze możliwe doświadczenie. Aby dow…" at bounding box center [281, 125] width 562 height 250
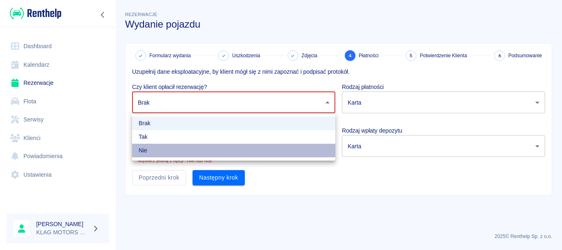
click at [178, 151] on li "Nie" at bounding box center [233, 151] width 203 height 14
type input "false"
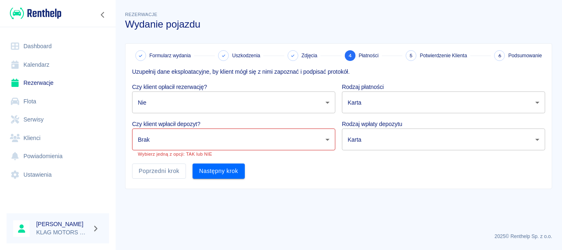
click at [179, 140] on body "Używamy plików Cookies, by zapewnić Ci najlepsze możliwe doświadczenie. Aby dow…" at bounding box center [281, 125] width 562 height 250
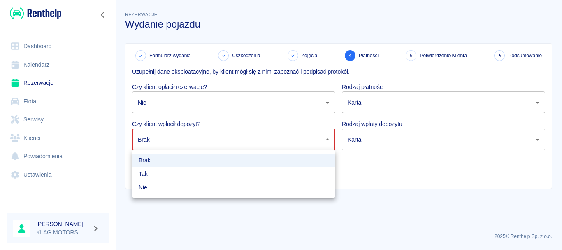
click at [164, 186] on li "Nie" at bounding box center [233, 188] width 203 height 14
type input "false"
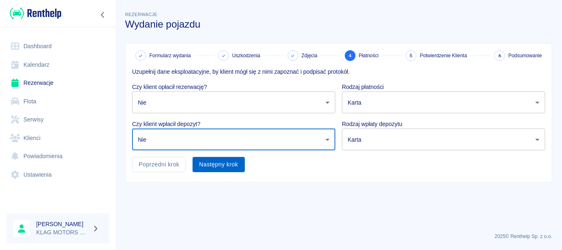
click at [230, 167] on button "Następny krok" at bounding box center [219, 164] width 52 height 15
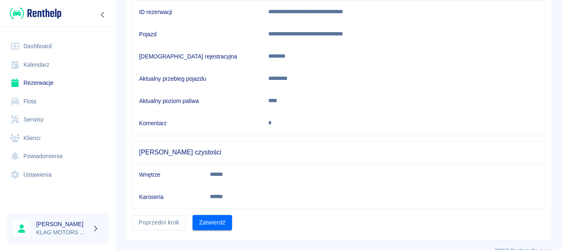
scroll to position [119, 0]
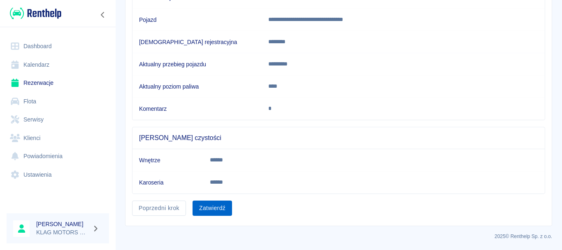
click at [212, 214] on button "Zatwierdź" at bounding box center [213, 207] width 40 height 15
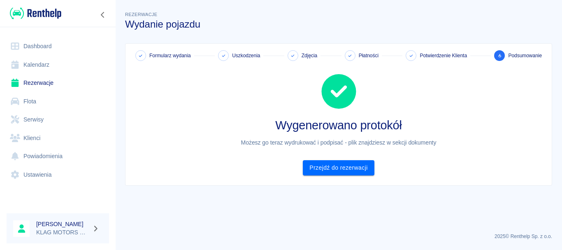
scroll to position [0, 0]
click at [367, 173] on link "Przejdź do rezerwacji" at bounding box center [338, 167] width 71 height 15
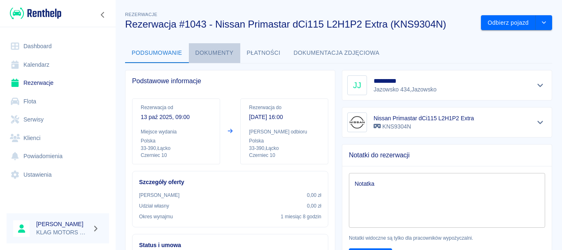
click at [214, 53] on button "Dokumenty" at bounding box center [214, 53] width 51 height 20
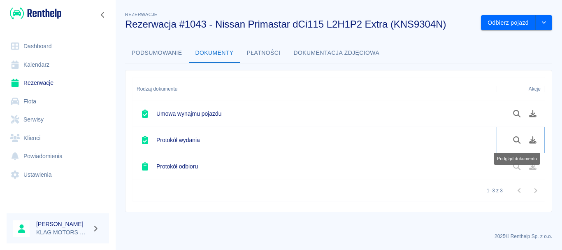
click at [515, 140] on icon "Podgląd dokumentu" at bounding box center [516, 139] width 9 height 7
click at [512, 116] on button "Podgląd dokumentu" at bounding box center [517, 114] width 16 height 14
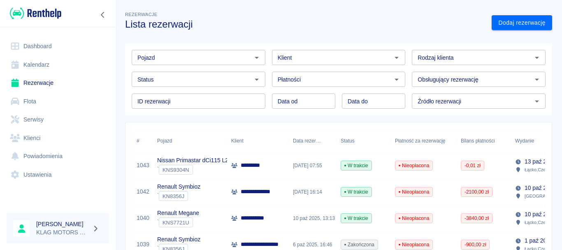
scroll to position [82, 0]
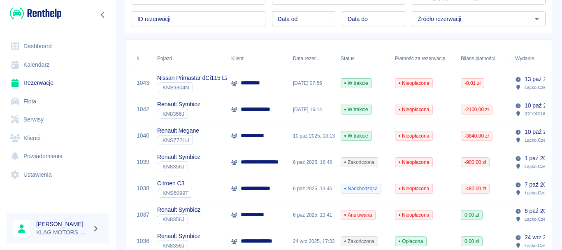
click at [204, 181] on div "Citroen C3 ` KNS6099T" at bounding box center [190, 188] width 74 height 26
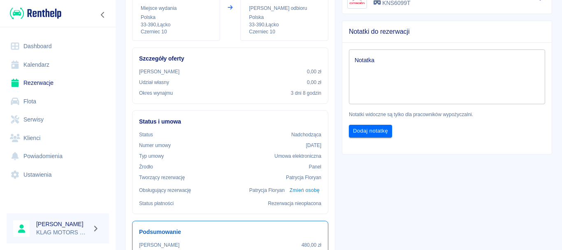
scroll to position [288, 0]
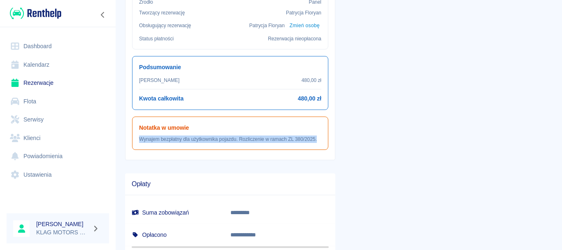
drag, startPoint x: 314, startPoint y: 138, endPoint x: 138, endPoint y: 140, distance: 176.5
click at [138, 140] on div "Notatka w umowie Wynajem bezpłatny dla użytkownika pojazdu. Rozliczenie w ramac…" at bounding box center [230, 132] width 196 height 33
copy p "Wynajem bezpłatny dla użytkownika pojazdu. Rozliczenie w ramach ZL 380/2025."
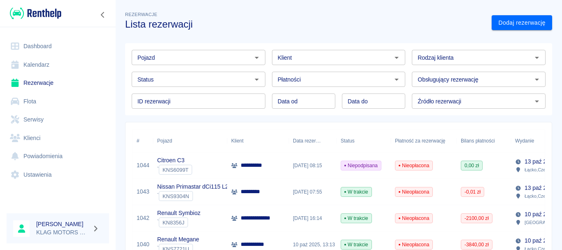
click at [211, 171] on div "Citroen C3 ` KNS6099T" at bounding box center [190, 165] width 74 height 26
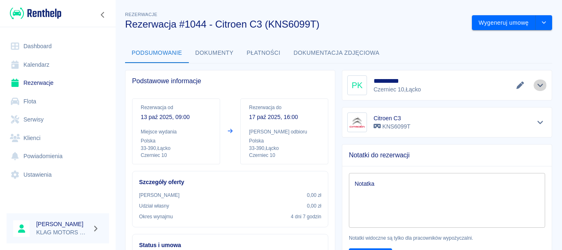
click at [536, 86] on icon "Pokaż szczegóły" at bounding box center [540, 84] width 9 height 7
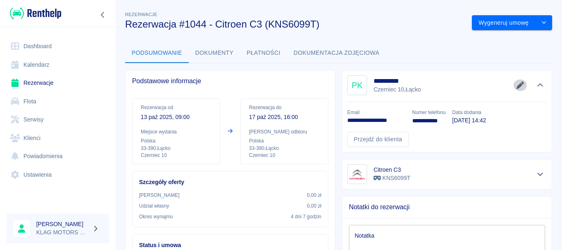
click at [516, 85] on icon "Edytuj dane" at bounding box center [520, 84] width 9 height 7
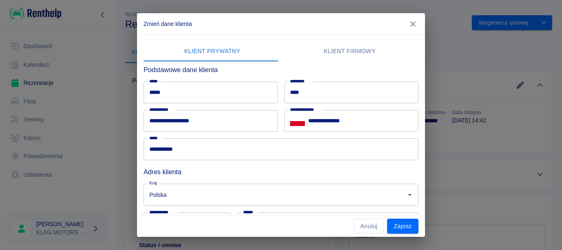
click at [414, 24] on icon "button" at bounding box center [412, 23] width 5 height 5
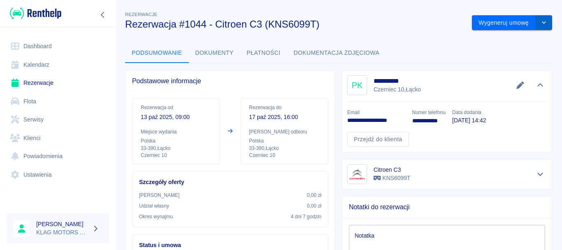
click at [541, 20] on icon "drop-down" at bounding box center [544, 22] width 7 height 5
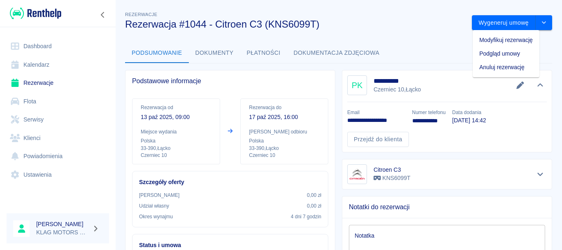
click at [506, 37] on li "Modyfikuj rezerwację" at bounding box center [506, 40] width 67 height 14
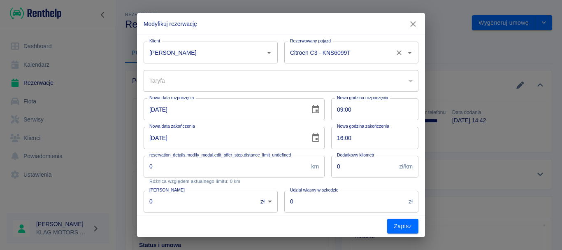
type input "[PERSON_NAME]"
type input "Citroen C3 - KNS6099T"
type input "3eb2afea-40f3-446f-b8c5-1a91109f6799"
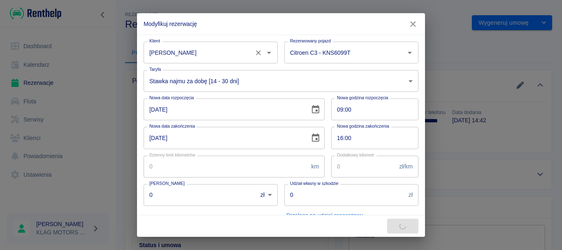
type input "500"
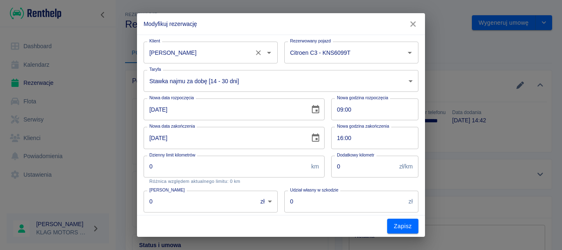
click at [190, 53] on input "[PERSON_NAME]" at bounding box center [199, 52] width 104 height 14
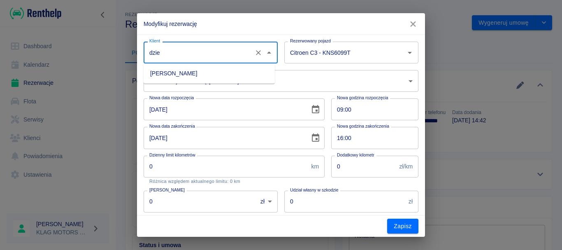
click at [207, 77] on li "[PERSON_NAME]" at bounding box center [209, 74] width 131 height 14
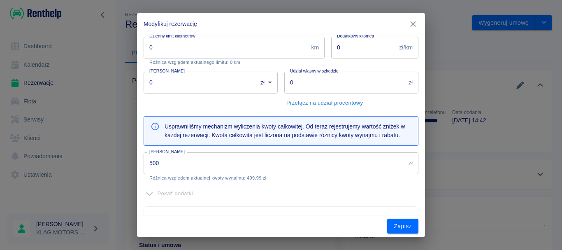
scroll to position [206, 0]
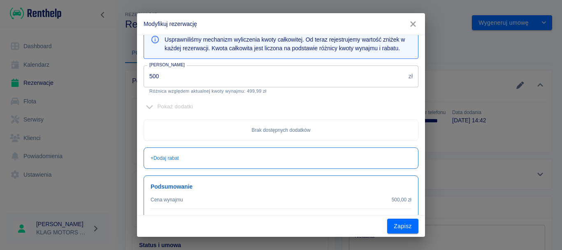
type input "[PERSON_NAME]"
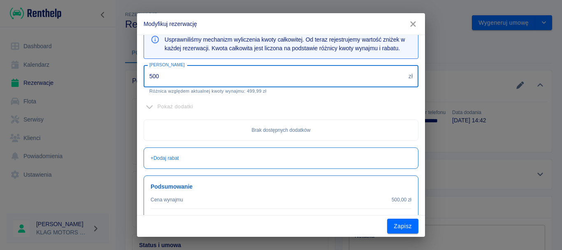
drag, startPoint x: 191, startPoint y: 75, endPoint x: 117, endPoint y: 79, distance: 74.2
click at [117, 79] on div "Modyfikuj rezerwację Klient [PERSON_NAME] Klient Rezerwowany pojazd Citroen C3 …" at bounding box center [281, 125] width 562 height 250
type input "0.01"
click at [214, 153] on div "+ Dodaj rabat" at bounding box center [281, 157] width 275 height 21
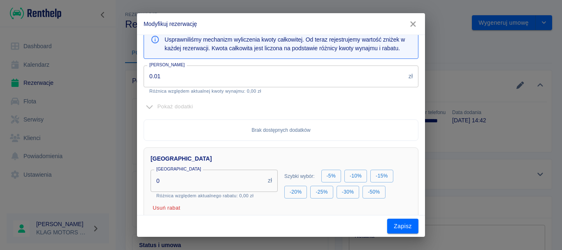
click at [176, 135] on div "Brak dostępnych dodatków" at bounding box center [281, 129] width 275 height 21
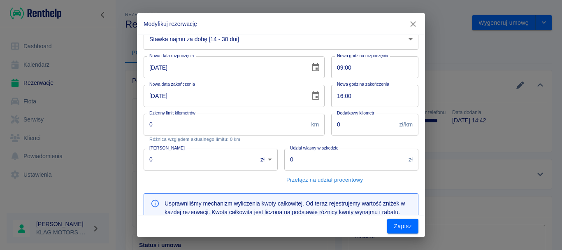
scroll to position [0, 0]
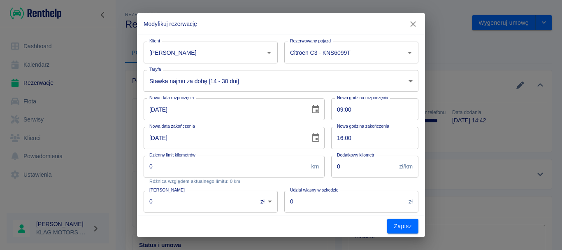
click at [260, 82] on body "Używamy plików Cookies, by zapewnić Ci najlepsze możliwe doświadczenie. Aby dow…" at bounding box center [281, 125] width 562 height 250
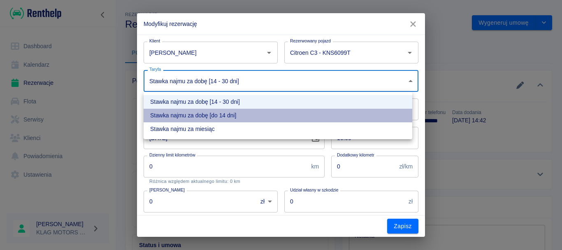
click at [248, 116] on li "Stawka najmu za dobę [do 14 dni]" at bounding box center [278, 116] width 269 height 14
type input "9c232039-3f21-440a-a92e-f41d35dc85a9"
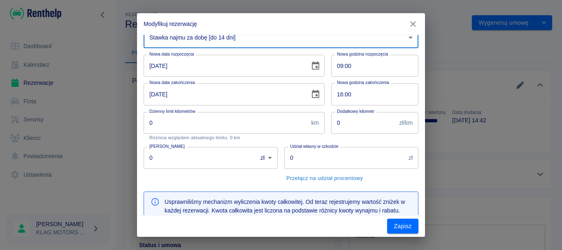
scroll to position [123, 0]
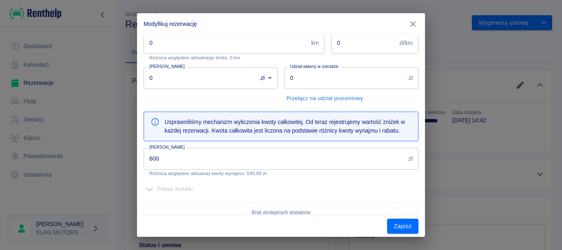
click at [195, 158] on input "600" at bounding box center [275, 159] width 262 height 22
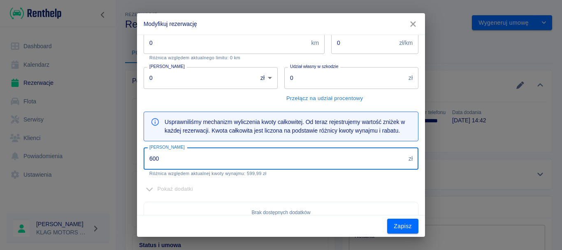
click at [195, 158] on input "600" at bounding box center [275, 159] width 262 height 22
click at [195, 159] on input "600" at bounding box center [275, 159] width 262 height 22
click at [394, 226] on button "Zapisz" at bounding box center [402, 225] width 31 height 15
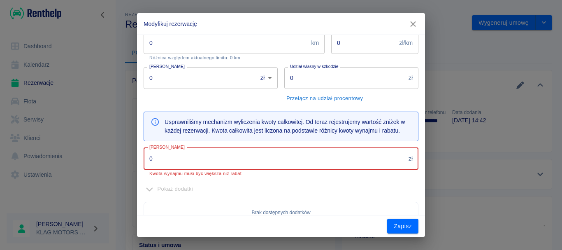
click at [267, 153] on input "0" at bounding box center [275, 159] width 262 height 22
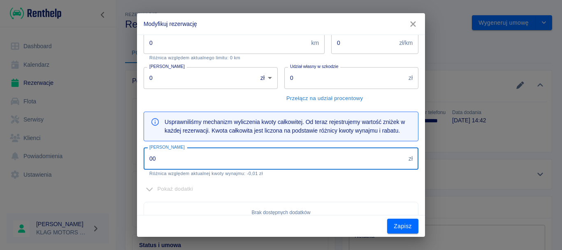
click at [267, 153] on input "00" at bounding box center [275, 159] width 262 height 22
type input "00.1"
click at [286, 185] on div "Pokaż dodatki" at bounding box center [281, 189] width 275 height 13
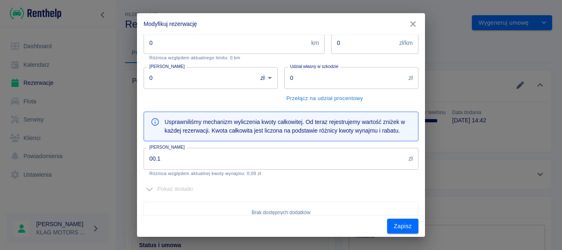
click at [398, 223] on button "Zapisz" at bounding box center [402, 225] width 31 height 15
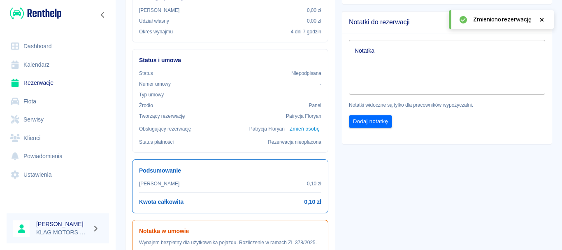
scroll to position [0, 0]
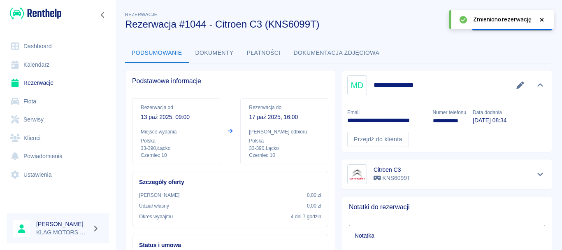
drag, startPoint x: 43, startPoint y: 78, endPoint x: 337, endPoint y: 75, distance: 294.6
click at [337, 75] on div "**********" at bounding box center [443, 107] width 217 height 89
click at [541, 19] on icon at bounding box center [541, 20] width 7 height 6
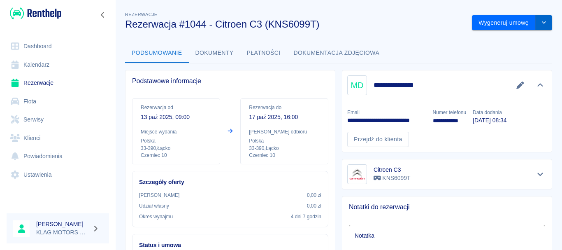
click at [542, 20] on button "drop-down" at bounding box center [544, 22] width 16 height 15
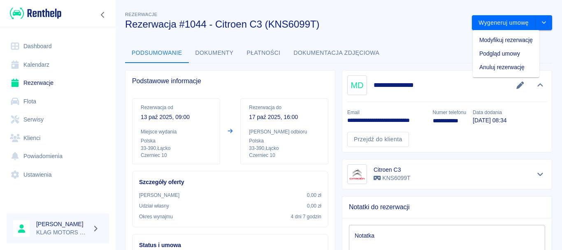
click at [502, 39] on li "Modyfikuj rezerwację" at bounding box center [506, 40] width 67 height 14
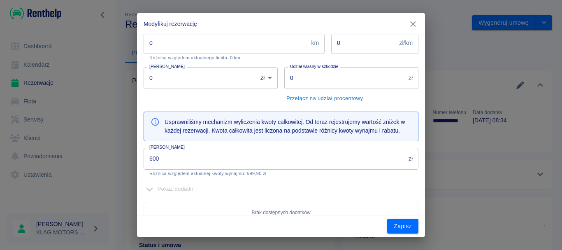
scroll to position [165, 0]
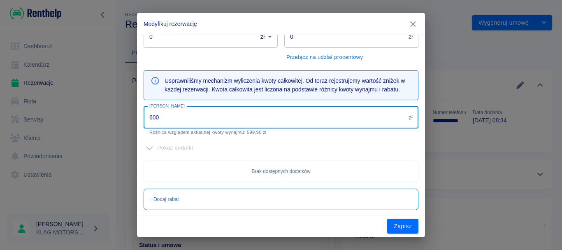
drag, startPoint x: 194, startPoint y: 119, endPoint x: 80, endPoint y: 108, distance: 114.1
click at [79, 110] on div "Modyfikuj rezerwację Klient Mikołaj Dziedzic Klient Rezerwowany pojazd Citroen …" at bounding box center [281, 125] width 562 height 250
type input "0.1"
click at [263, 160] on div "Brak dostępnych dodatków" at bounding box center [281, 170] width 275 height 21
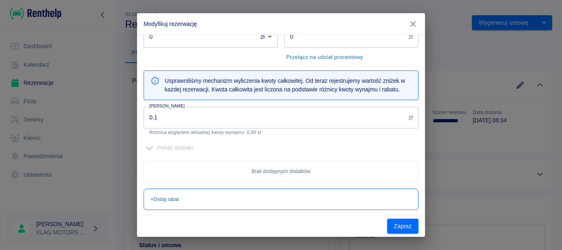
click at [396, 229] on button "Zapisz" at bounding box center [402, 225] width 31 height 15
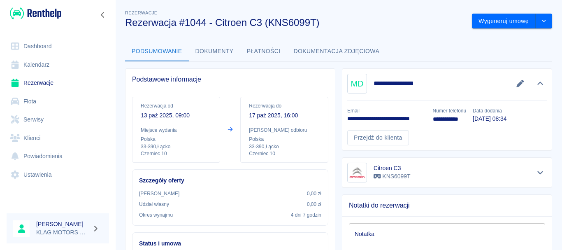
scroll to position [0, 0]
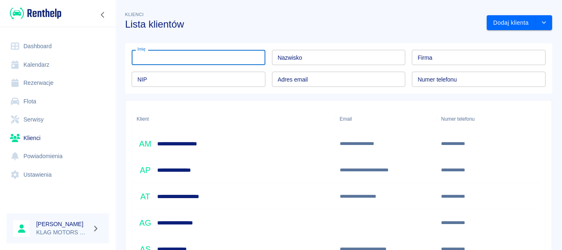
click at [189, 59] on input "Imię" at bounding box center [199, 57] width 134 height 15
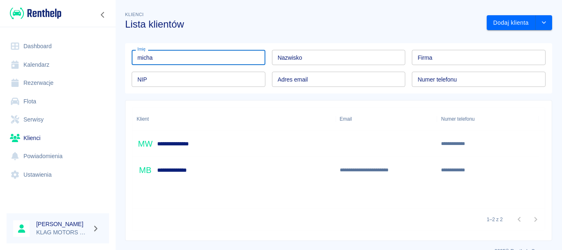
click at [182, 59] on input "micha" at bounding box center [199, 57] width 134 height 15
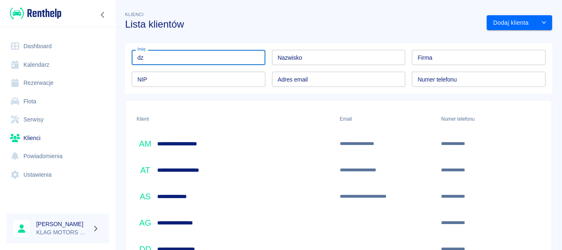
type input "d"
click at [286, 55] on div "Nazwisko Nazwisko" at bounding box center [339, 57] width 134 height 15
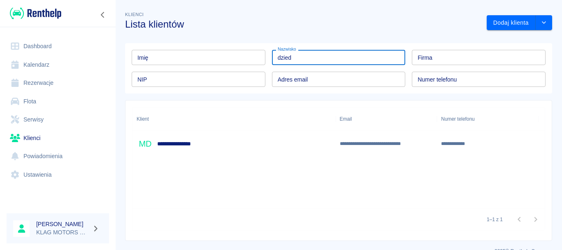
type input "dzied"
click at [249, 140] on div "**********" at bounding box center [233, 143] width 203 height 26
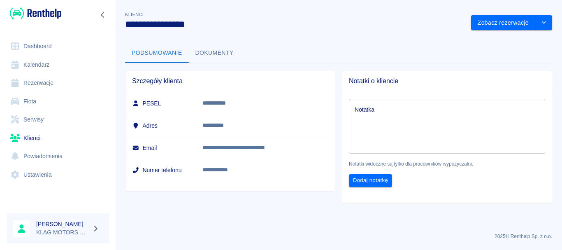
click at [216, 52] on button "Dokumenty" at bounding box center [214, 53] width 51 height 20
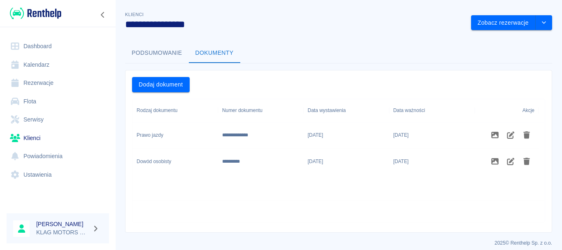
click at [153, 52] on button "Podsumowanie" at bounding box center [157, 53] width 64 height 20
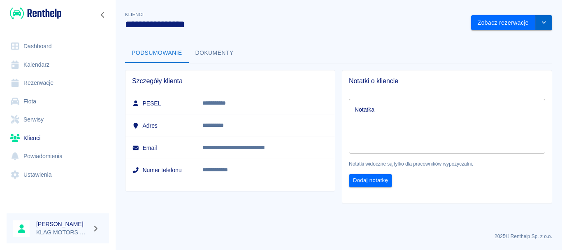
click at [548, 22] on button "drop-down" at bounding box center [544, 22] width 16 height 15
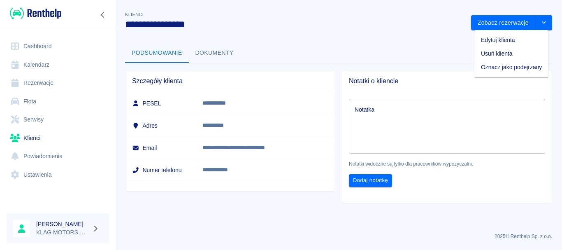
click at [499, 41] on li "Edytuj klienta" at bounding box center [511, 40] width 74 height 14
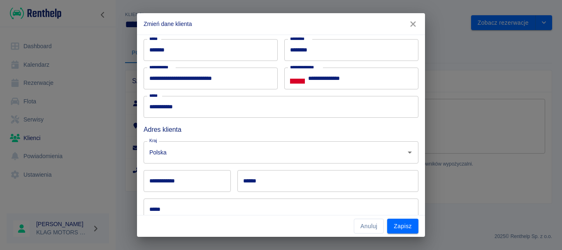
scroll to position [82, 0]
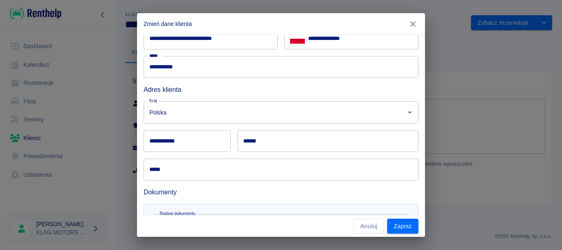
click at [196, 141] on input "**********" at bounding box center [187, 141] width 87 height 22
type input "******"
click at [282, 141] on input "******" at bounding box center [327, 141] width 181 height 22
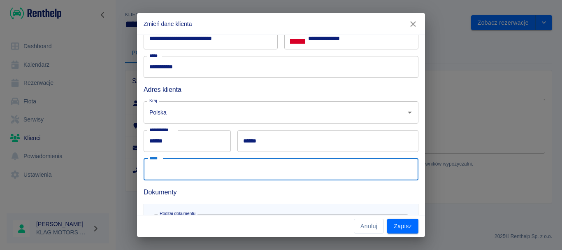
click at [250, 164] on input "*****" at bounding box center [281, 169] width 275 height 22
click at [265, 136] on input "******" at bounding box center [327, 141] width 181 height 22
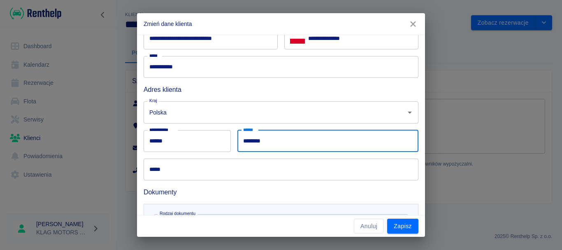
type input "********"
click at [209, 168] on input "*****" at bounding box center [281, 169] width 275 height 22
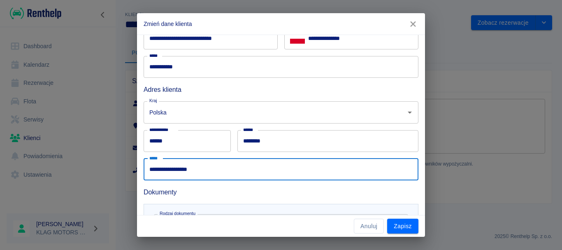
type input "**********"
click at [215, 180] on div "Dokumenty" at bounding box center [277, 188] width 281 height 17
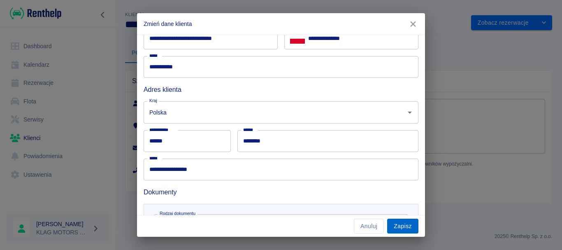
click at [399, 224] on button "Zapisz" at bounding box center [402, 225] width 31 height 15
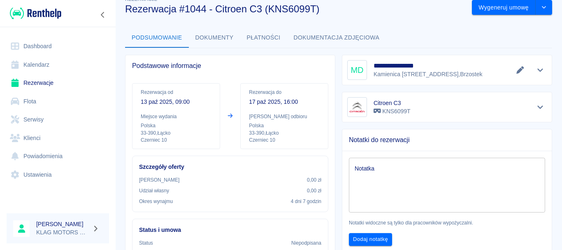
scroll to position [41, 0]
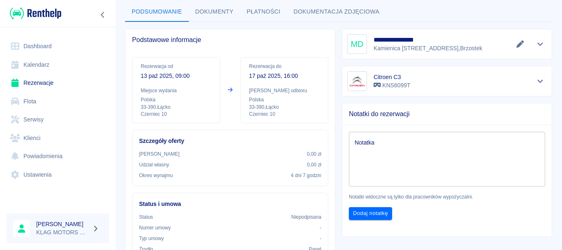
click at [539, 40] on button "Pokaż szczegóły" at bounding box center [541, 44] width 14 height 12
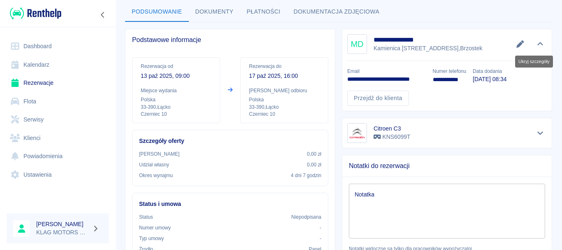
click at [539, 40] on button "Ukryj szczegóły" at bounding box center [541, 44] width 14 height 12
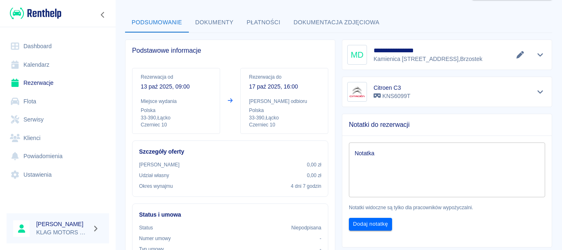
scroll to position [0, 0]
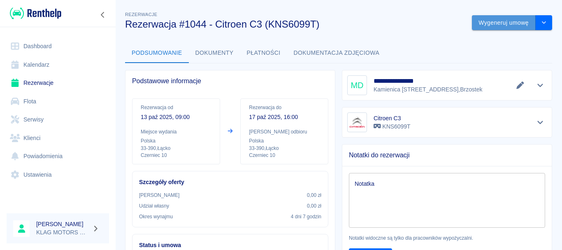
click at [472, 20] on button "Wygeneruj umowę" at bounding box center [504, 22] width 64 height 15
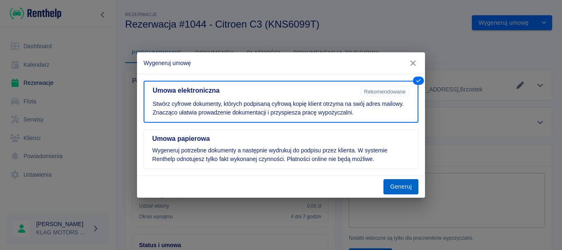
click at [403, 188] on button "Generuj" at bounding box center [400, 186] width 35 height 15
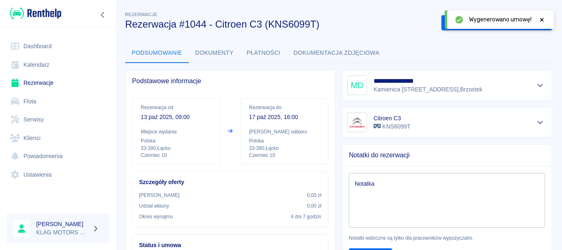
click at [544, 19] on icon at bounding box center [541, 20] width 7 height 6
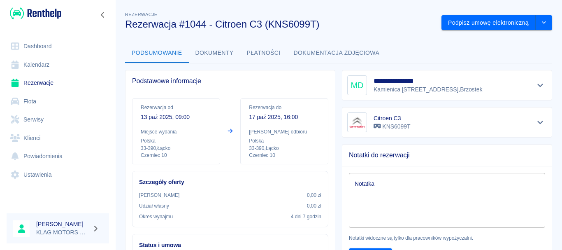
click at [335, 91] on div "**********" at bounding box center [443, 81] width 217 height 37
click at [336, 83] on div "**********" at bounding box center [443, 81] width 217 height 37
click at [58, 82] on link "Rezerwacje" at bounding box center [58, 83] width 102 height 19
